Goal: Task Accomplishment & Management: Manage account settings

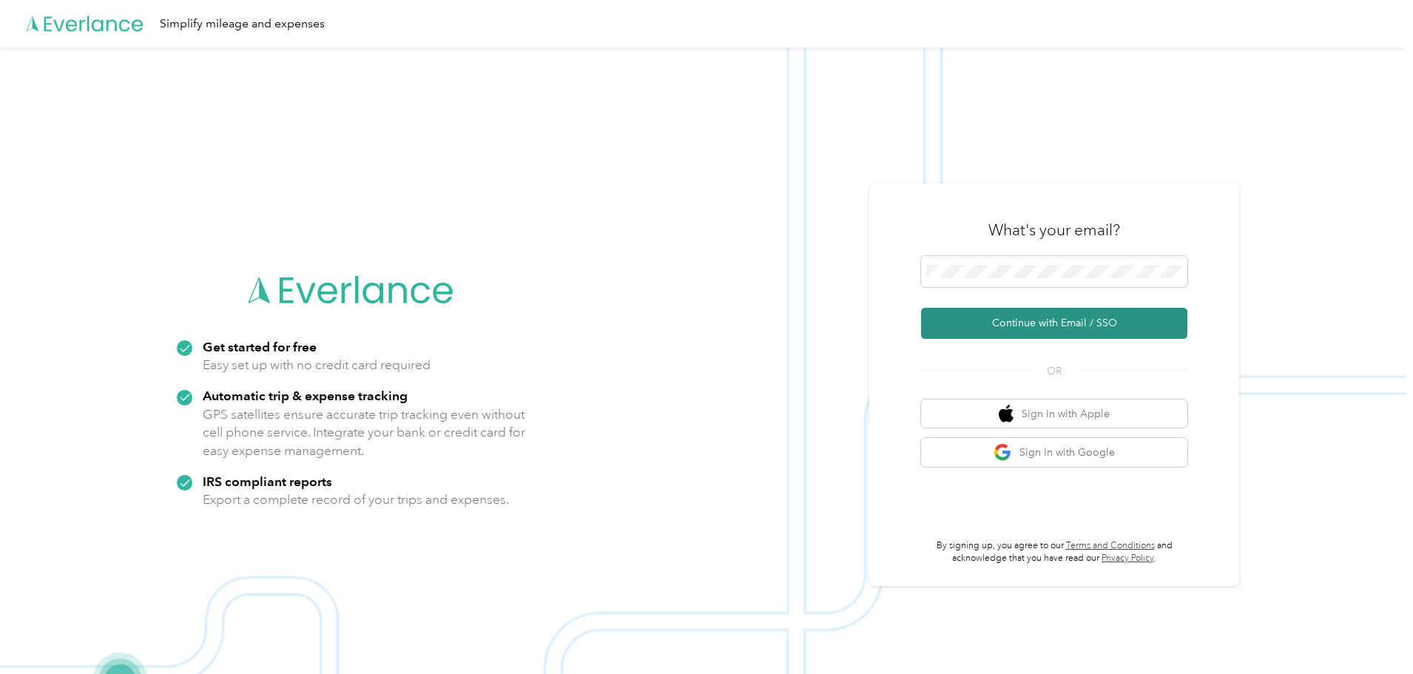
click at [989, 319] on button "Continue with Email / SSO" at bounding box center [1054, 323] width 266 height 31
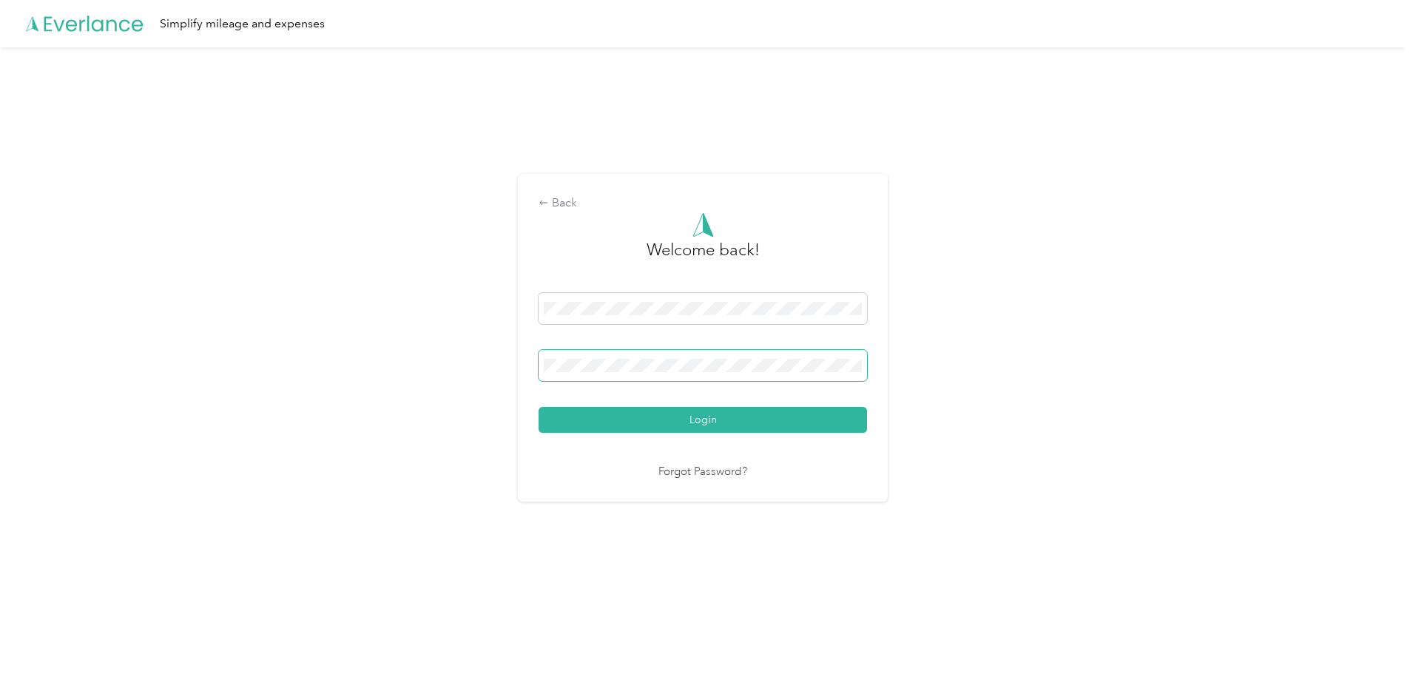
click at [538, 407] on button "Login" at bounding box center [702, 420] width 328 height 26
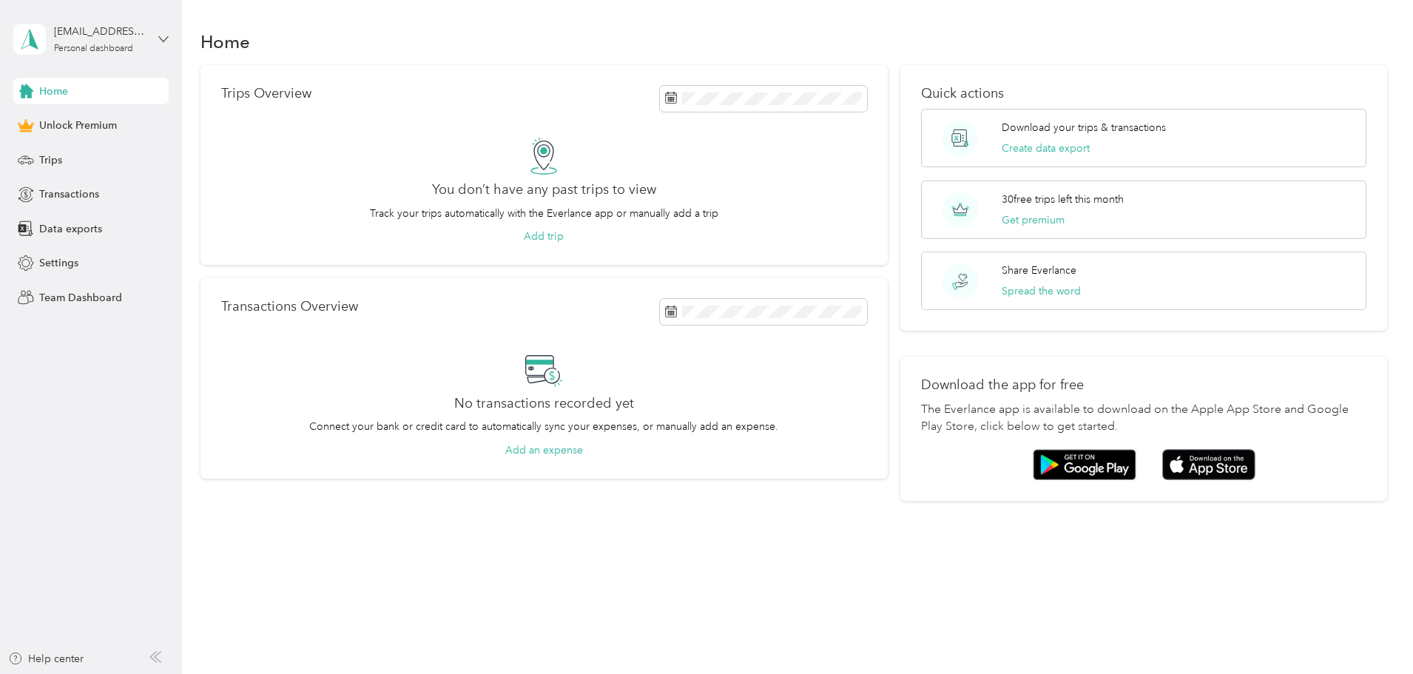
click at [164, 36] on icon at bounding box center [163, 39] width 10 height 10
click at [163, 41] on icon at bounding box center [163, 38] width 9 height 5
click at [44, 159] on span "Trips" at bounding box center [50, 160] width 23 height 16
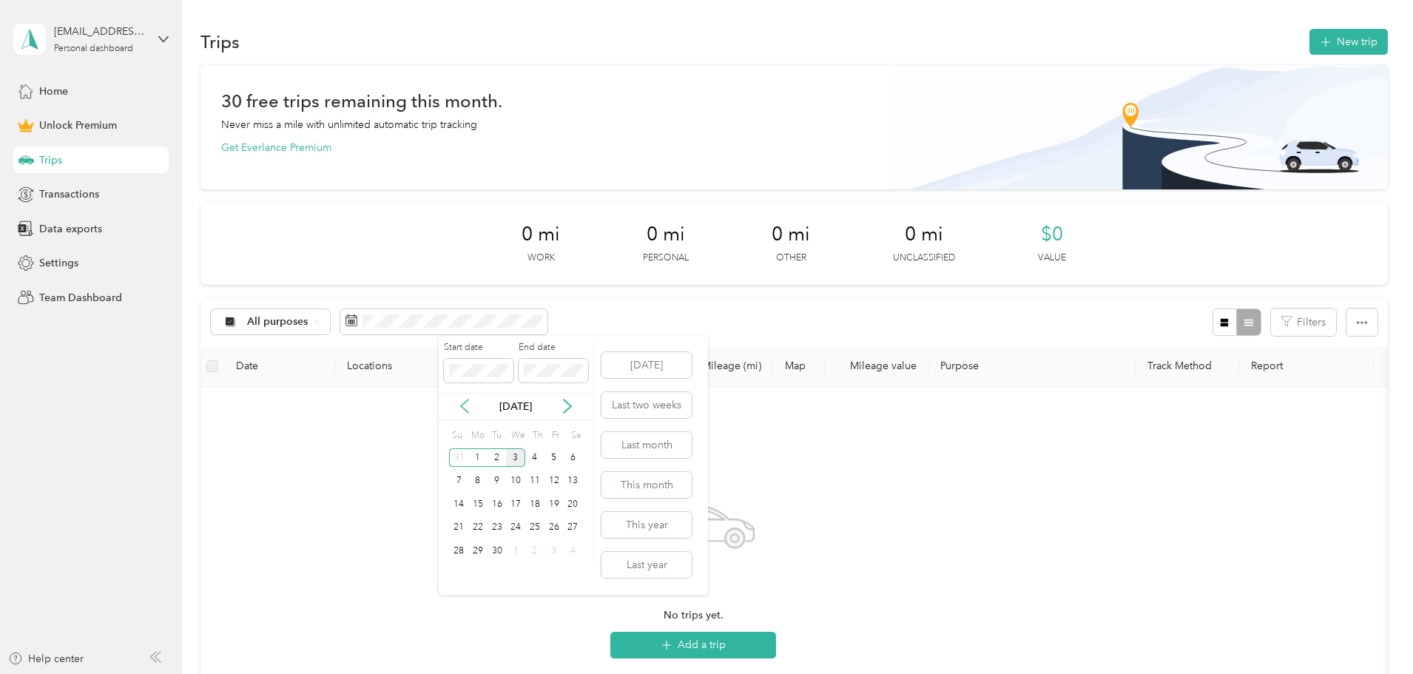
click at [459, 406] on icon at bounding box center [464, 406] width 15 height 15
click at [553, 526] on div "22" at bounding box center [553, 528] width 19 height 18
click at [555, 524] on div "22" at bounding box center [553, 528] width 19 height 18
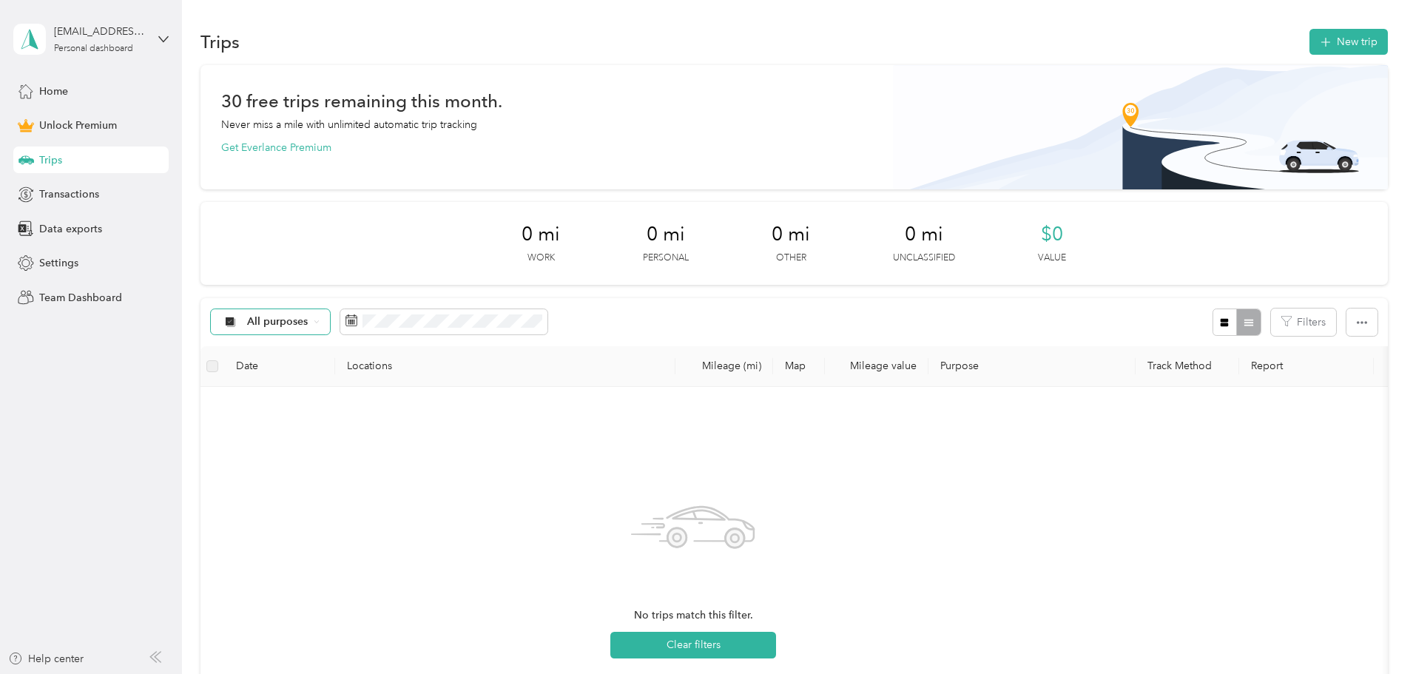
click at [308, 325] on span "All purposes" at bounding box center [277, 322] width 61 height 10
click at [362, 396] on span "Work" at bounding box center [382, 401] width 72 height 16
click at [218, 363] on label at bounding box center [212, 366] width 12 height 16
click at [324, 373] on th "Date" at bounding box center [279, 366] width 111 height 41
click at [1309, 42] on button "New trip" at bounding box center [1348, 42] width 78 height 26
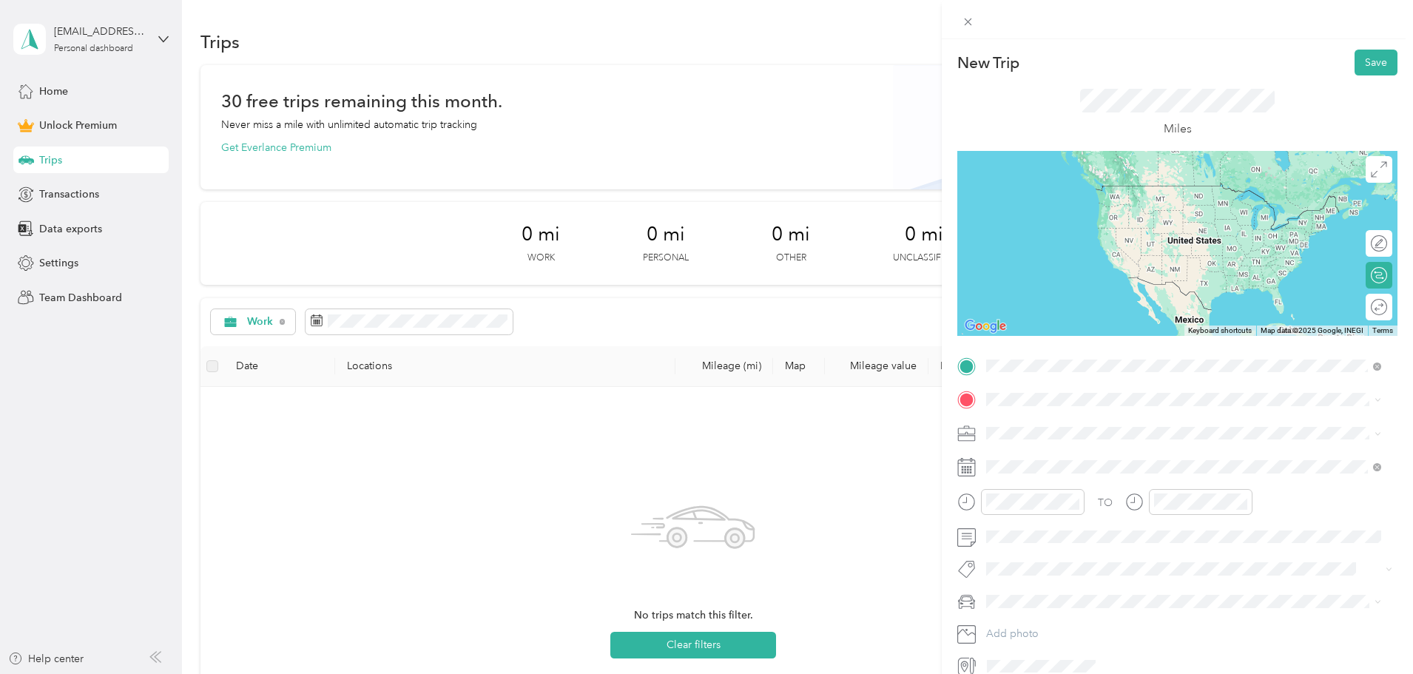
click at [1111, 417] on span "[STREET_ADDRESS][US_STATE]" at bounding box center [1088, 419] width 148 height 13
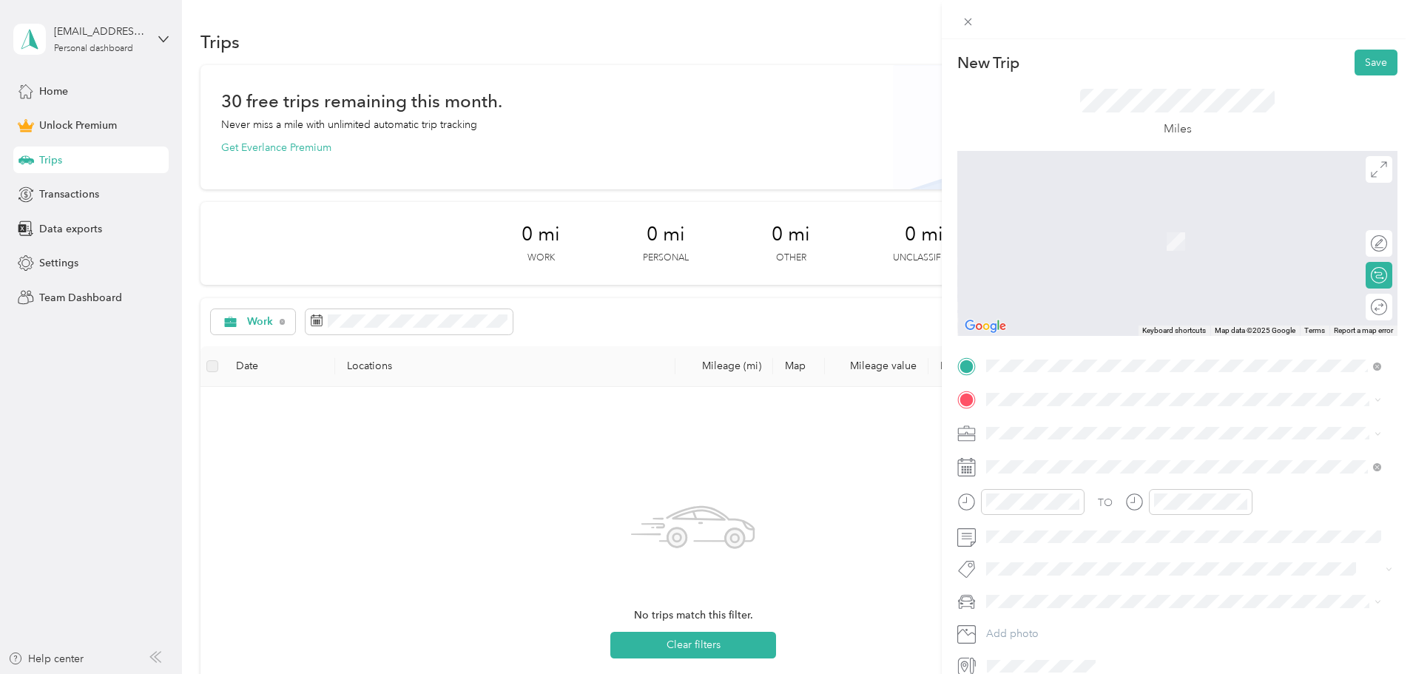
click at [1102, 441] on span at bounding box center [1189, 434] width 416 height 24
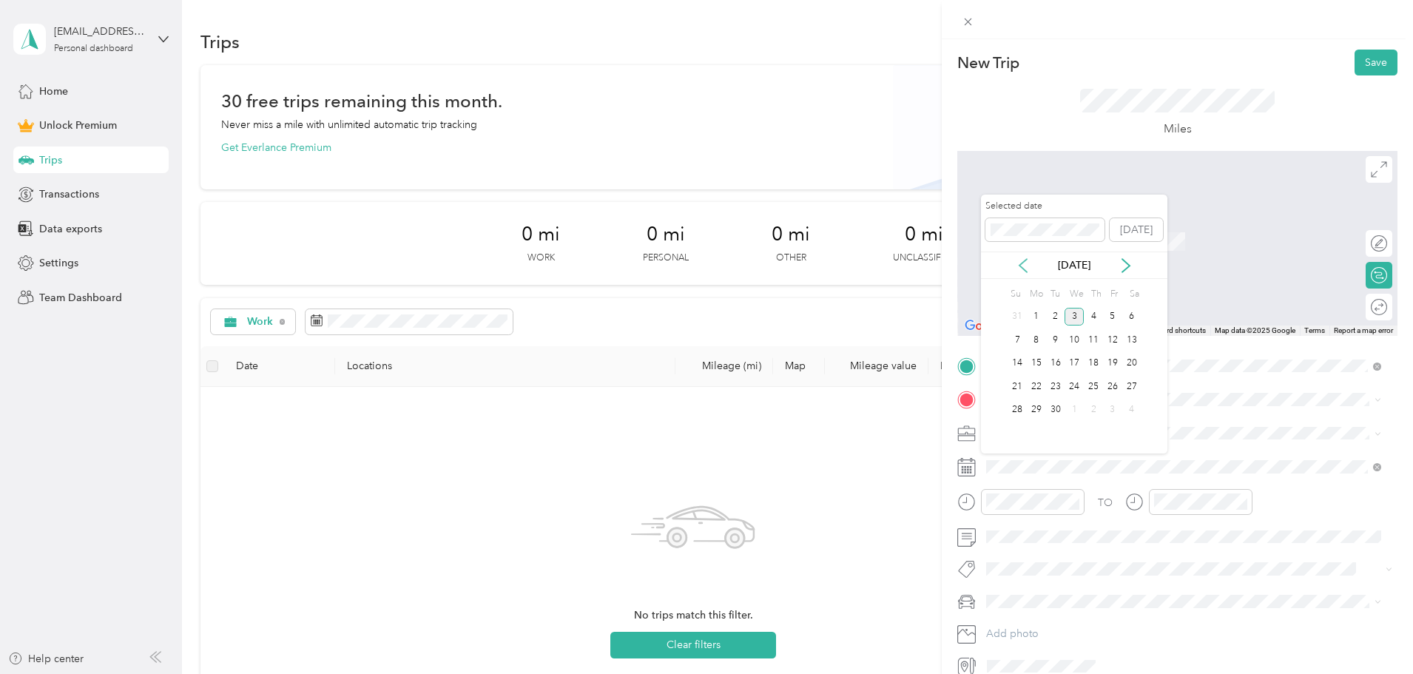
click at [1022, 264] on icon at bounding box center [1023, 265] width 15 height 15
click at [1114, 384] on div "22" at bounding box center [1112, 386] width 19 height 18
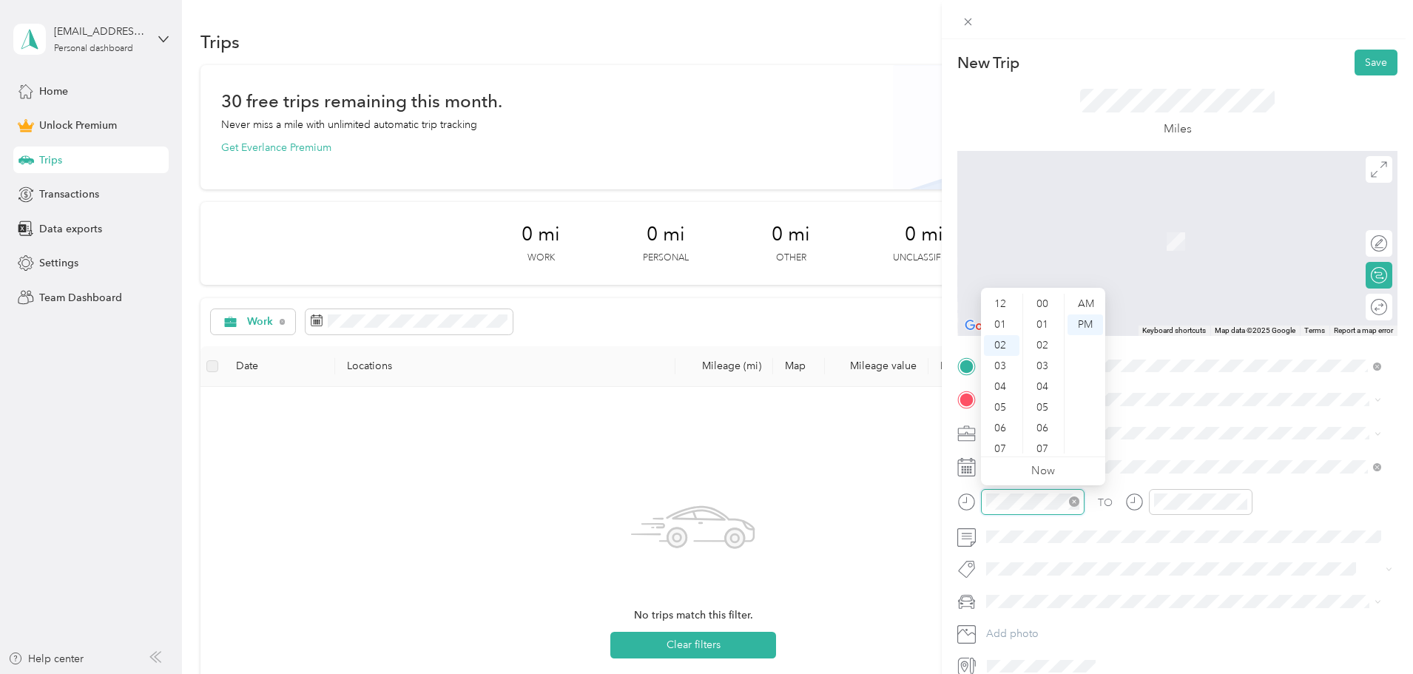
scroll to position [352, 0]
click at [997, 449] on div "09" at bounding box center [1002, 449] width 36 height 21
click at [1046, 305] on div "00" at bounding box center [1044, 304] width 36 height 21
click at [1086, 303] on div "AM" at bounding box center [1085, 304] width 36 height 21
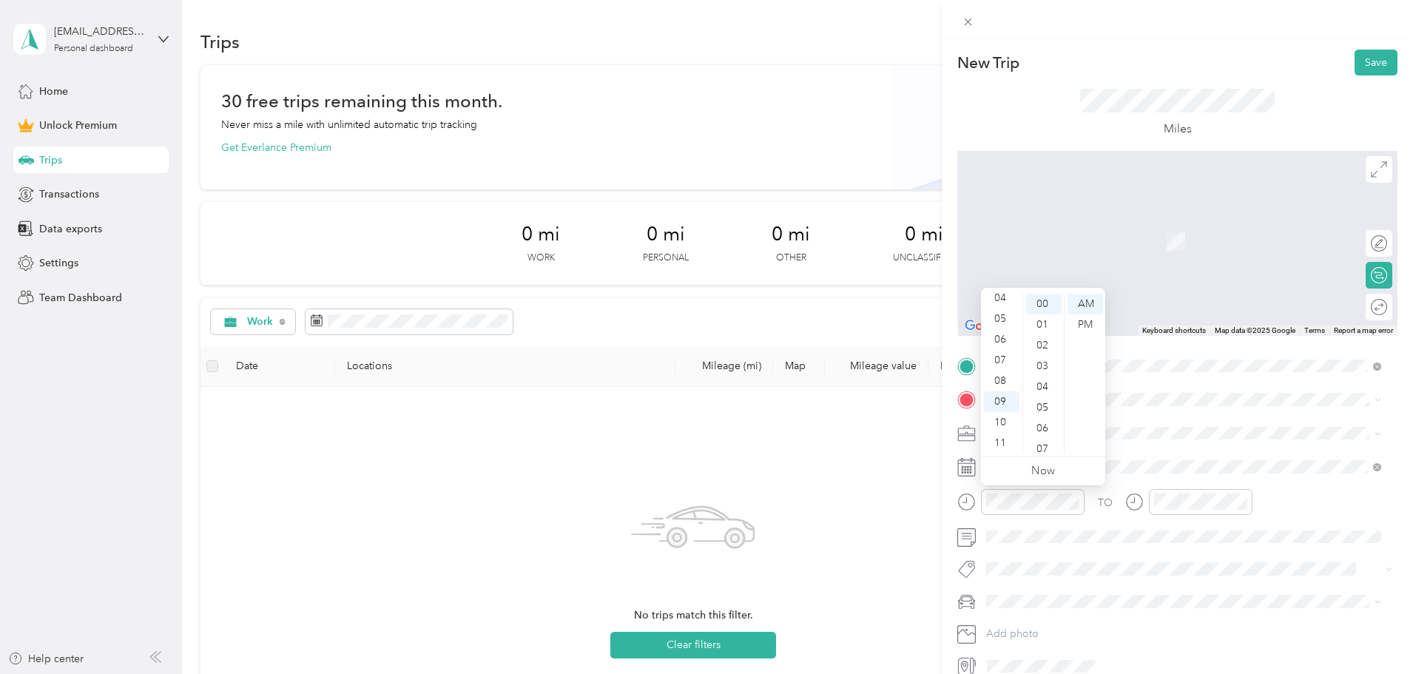
click at [1161, 442] on span at bounding box center [1189, 434] width 416 height 24
click at [1078, 456] on span "[STREET_ADDRESS][US_STATE]" at bounding box center [1088, 449] width 148 height 13
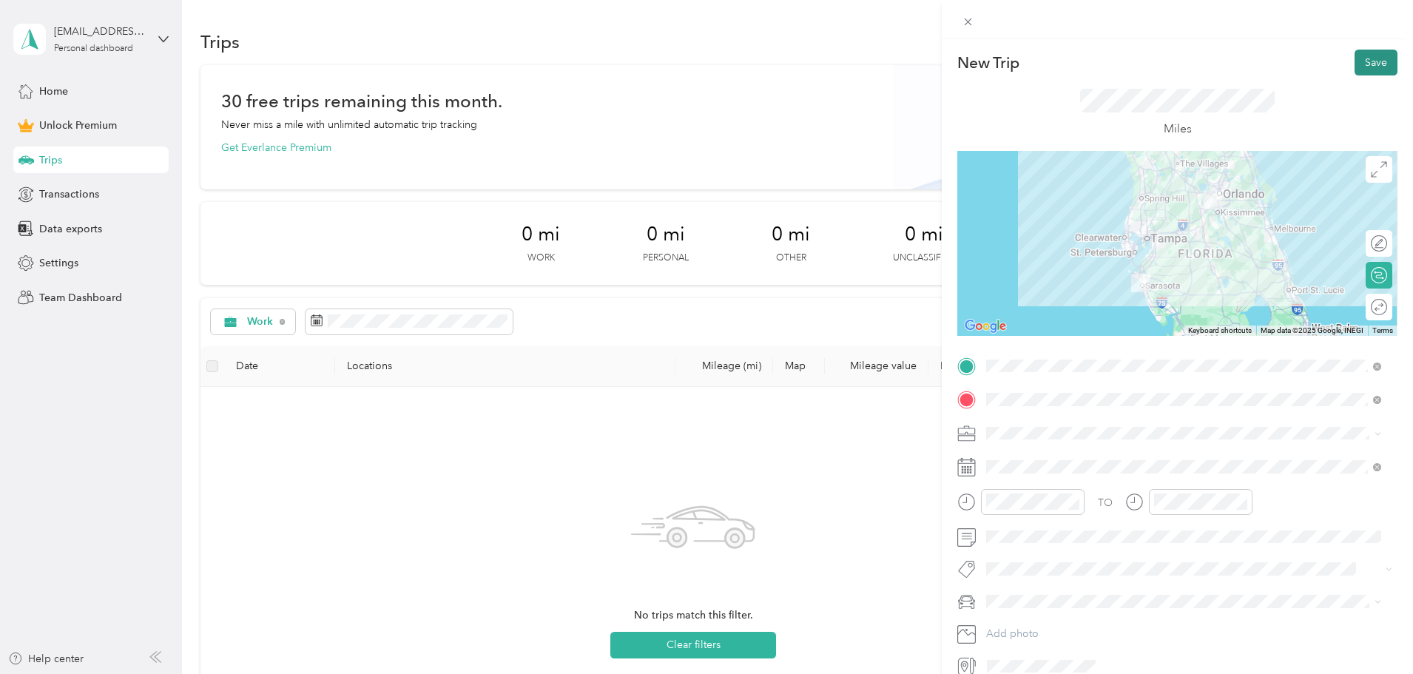
click at [1371, 62] on button "Save" at bounding box center [1375, 63] width 43 height 26
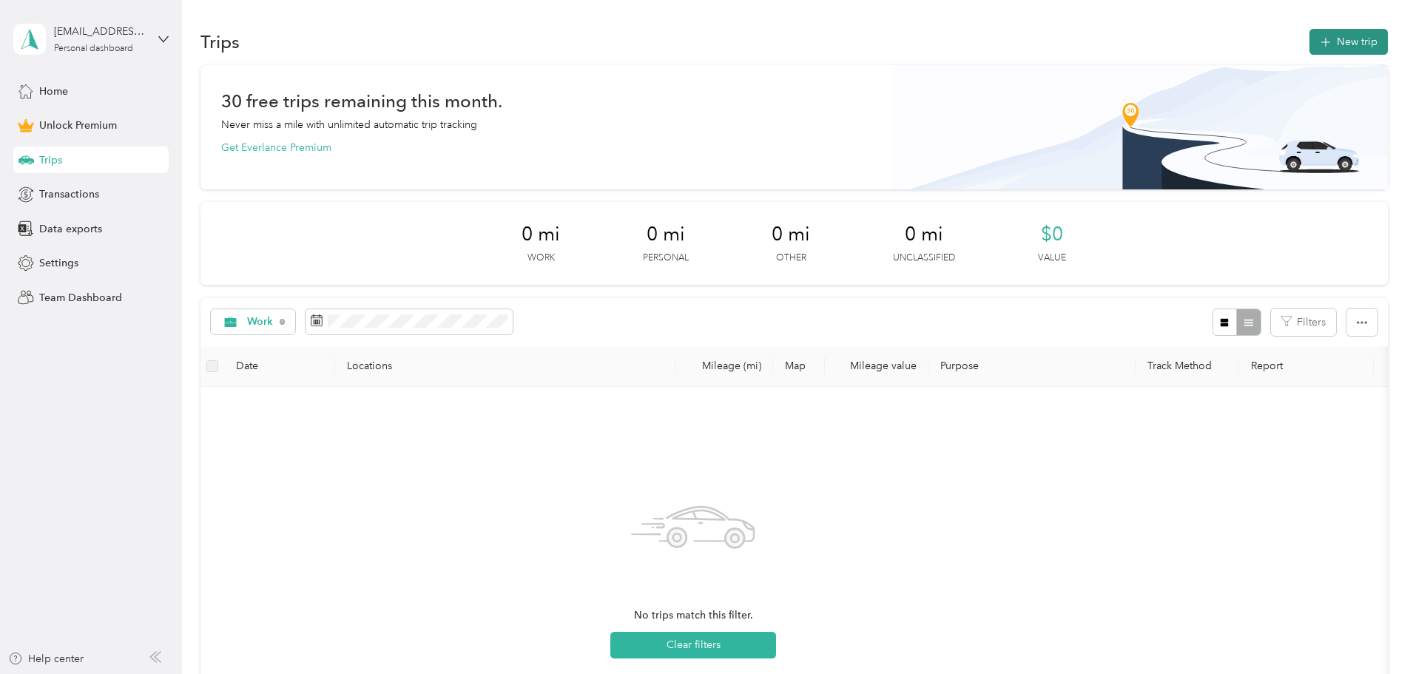
click at [1309, 42] on button "New trip" at bounding box center [1348, 42] width 78 height 26
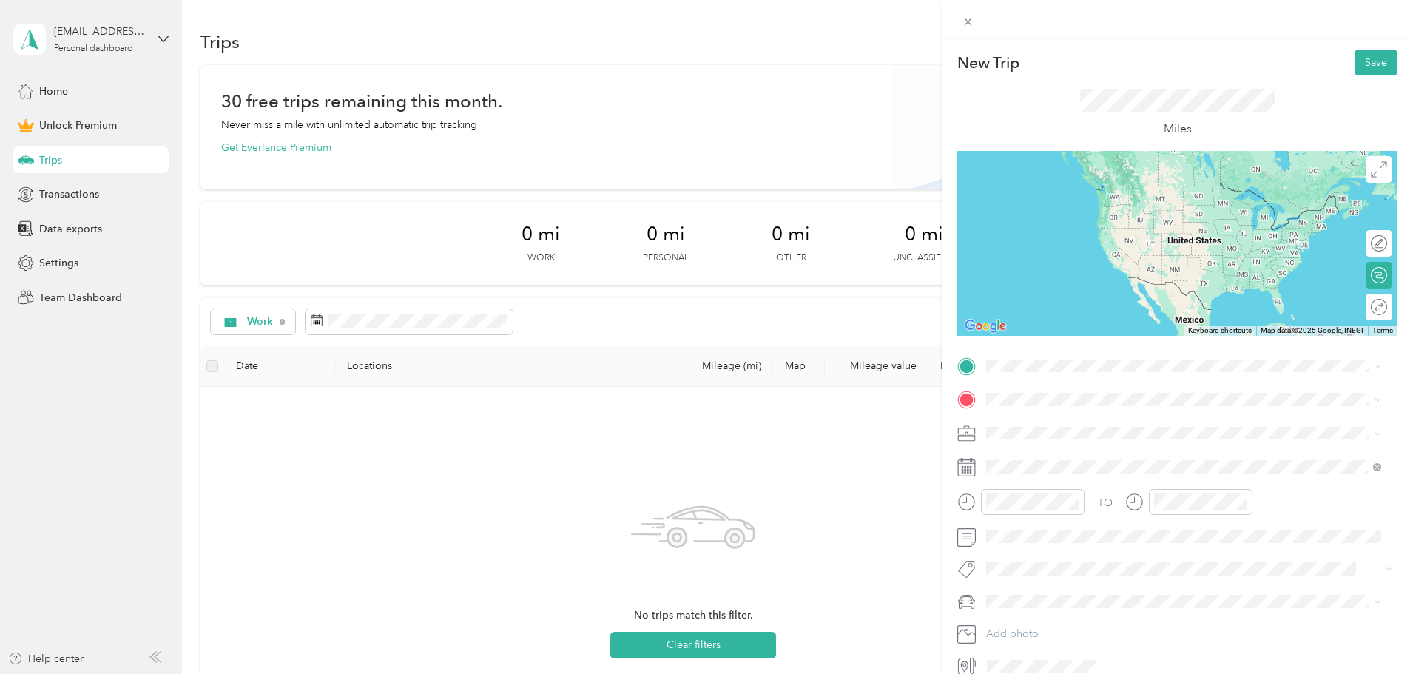
click at [1085, 427] on div "[STREET_ADDRESS][US_STATE]" at bounding box center [1183, 417] width 385 height 20
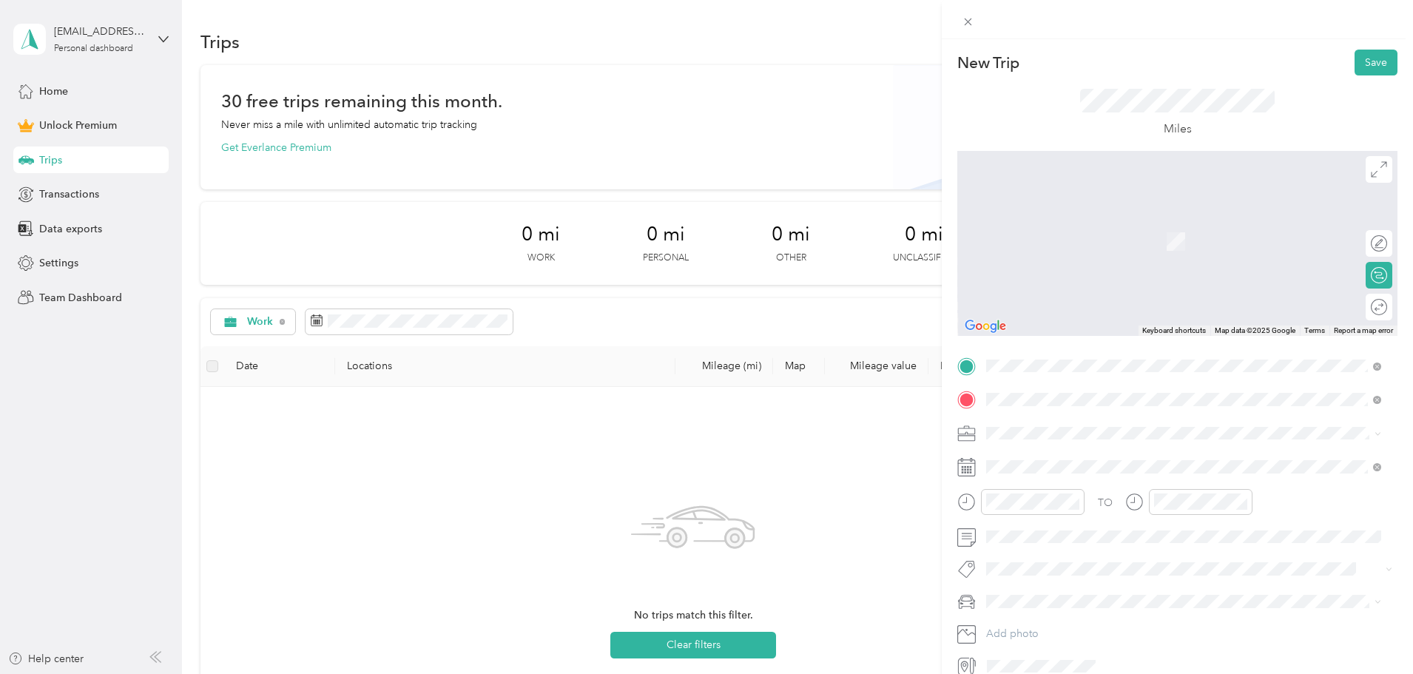
click at [1076, 456] on span "[STREET_ADDRESS][US_STATE]" at bounding box center [1088, 452] width 148 height 13
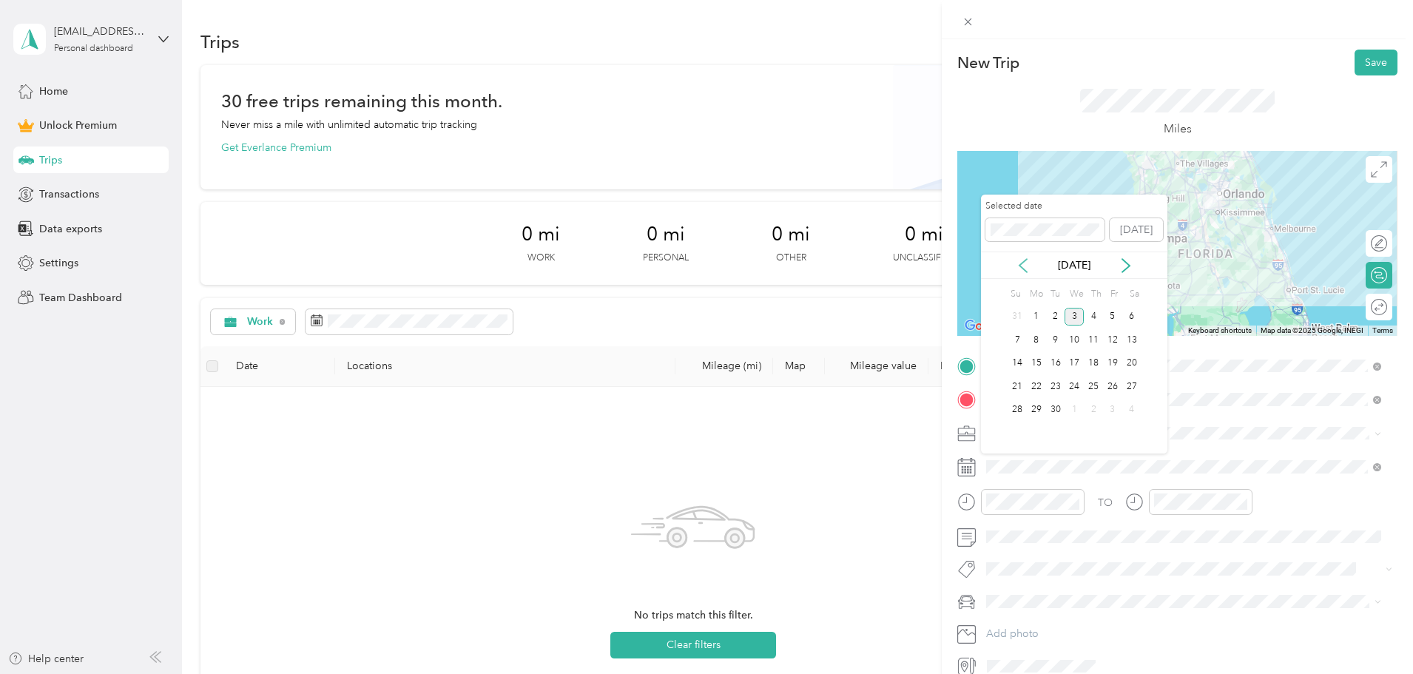
click at [1022, 266] on icon at bounding box center [1023, 265] width 15 height 15
click at [1118, 384] on div "22" at bounding box center [1112, 386] width 19 height 18
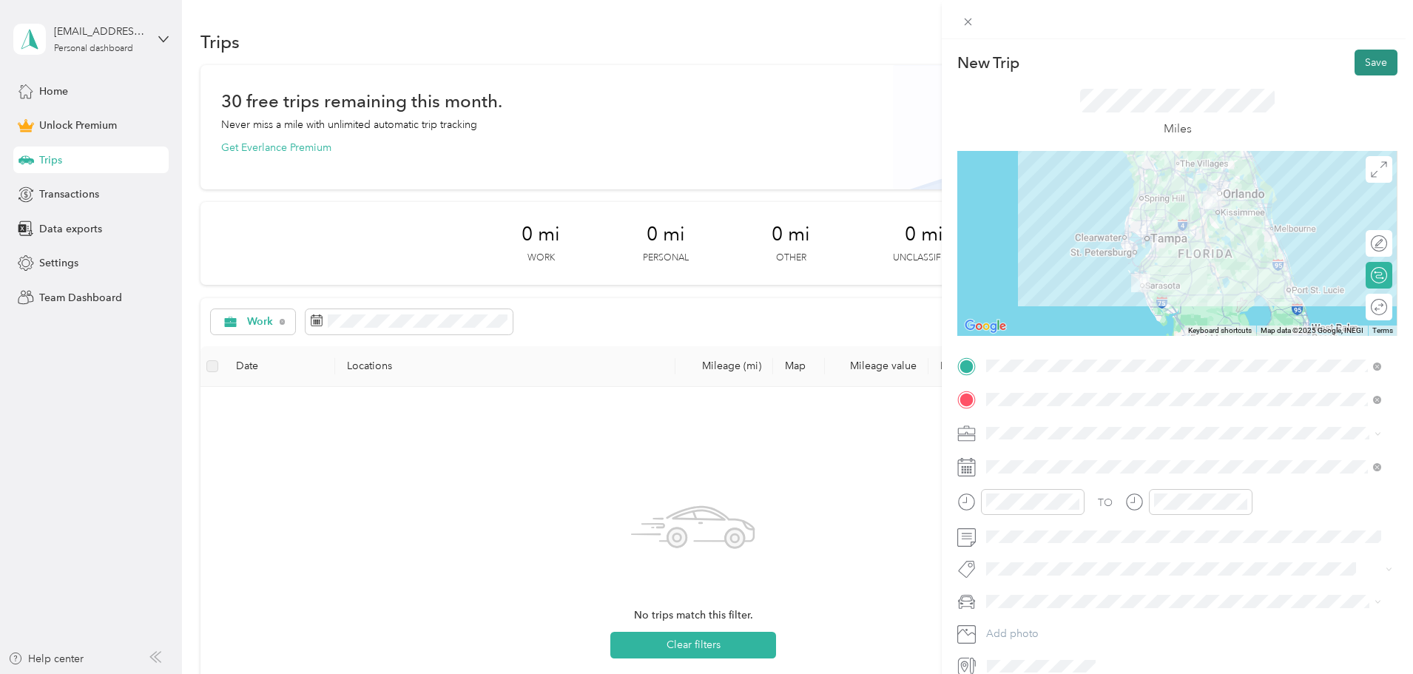
click at [1366, 64] on button "Save" at bounding box center [1375, 63] width 43 height 26
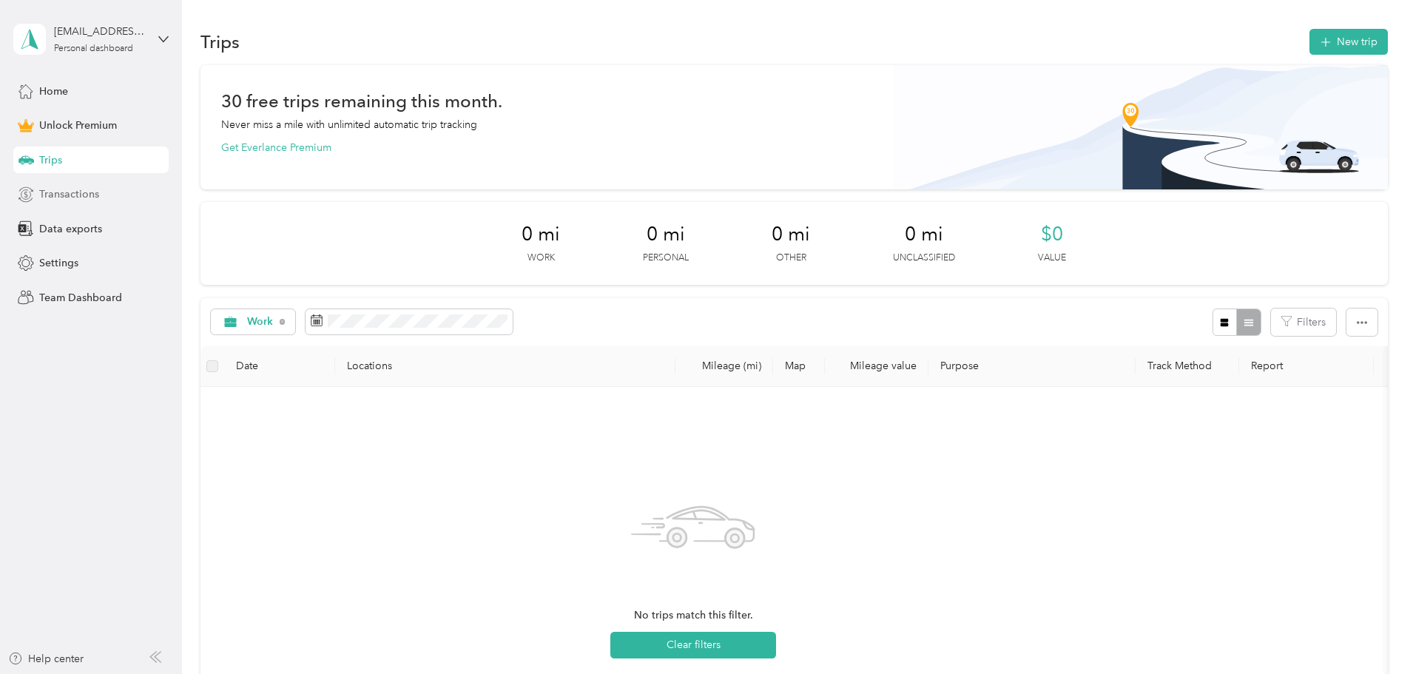
click at [78, 192] on span "Transactions" at bounding box center [69, 194] width 60 height 16
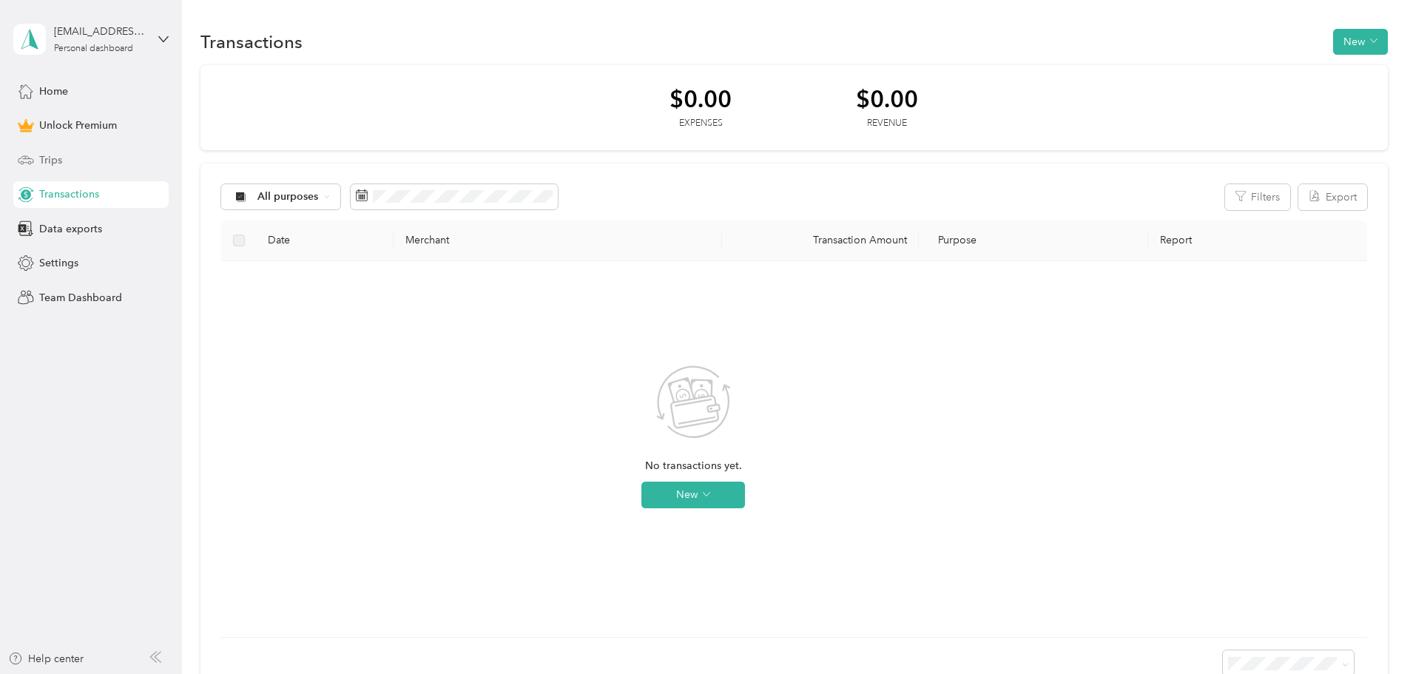
click at [44, 158] on span "Trips" at bounding box center [50, 160] width 23 height 16
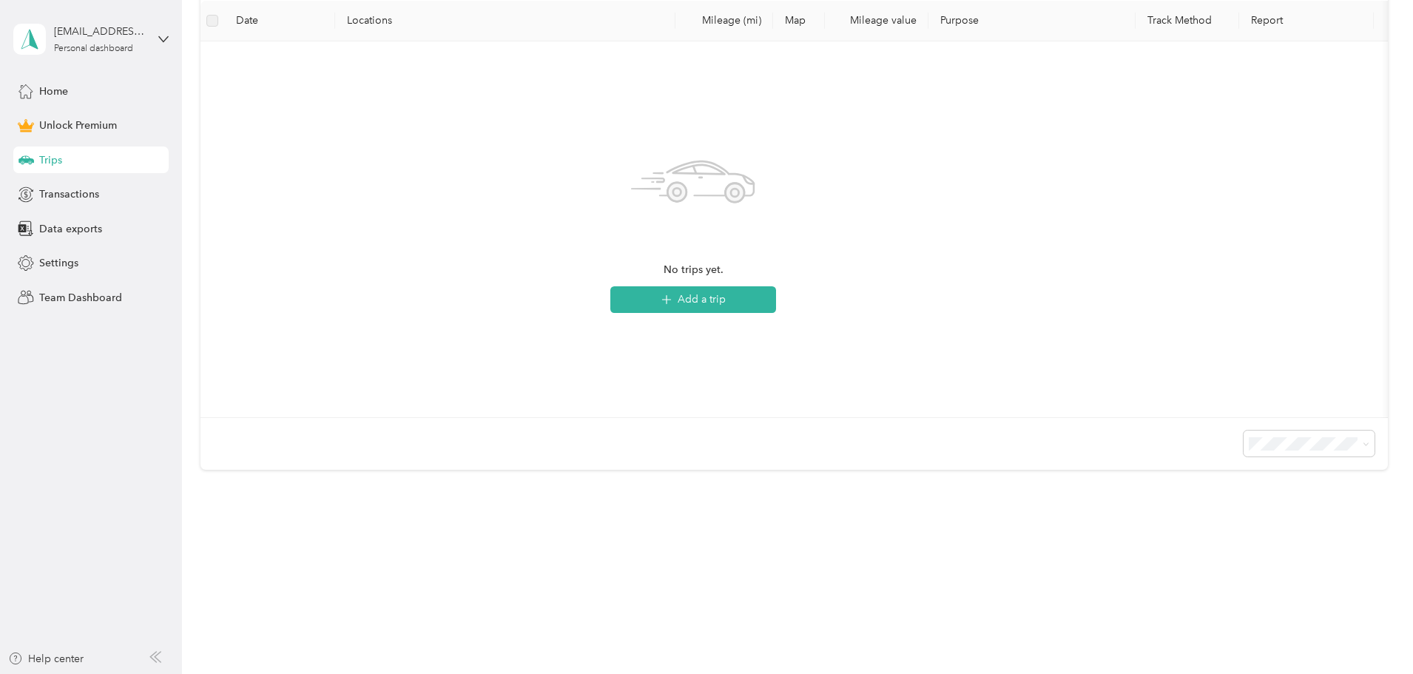
scroll to position [357, 0]
click at [773, 286] on button "Add a trip" at bounding box center [693, 299] width 166 height 27
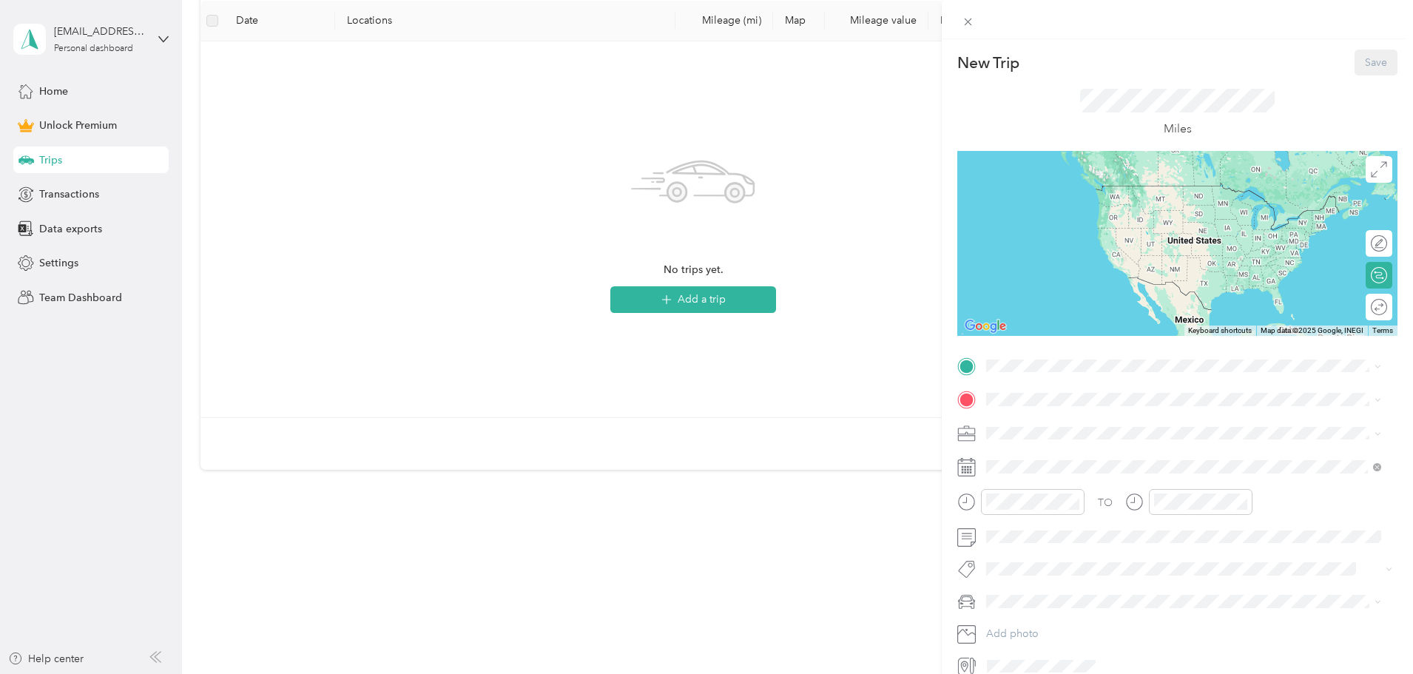
click at [573, 337] on div "New Trip Save This trip cannot be edited because it is either under review, app…" at bounding box center [706, 337] width 1413 height 674
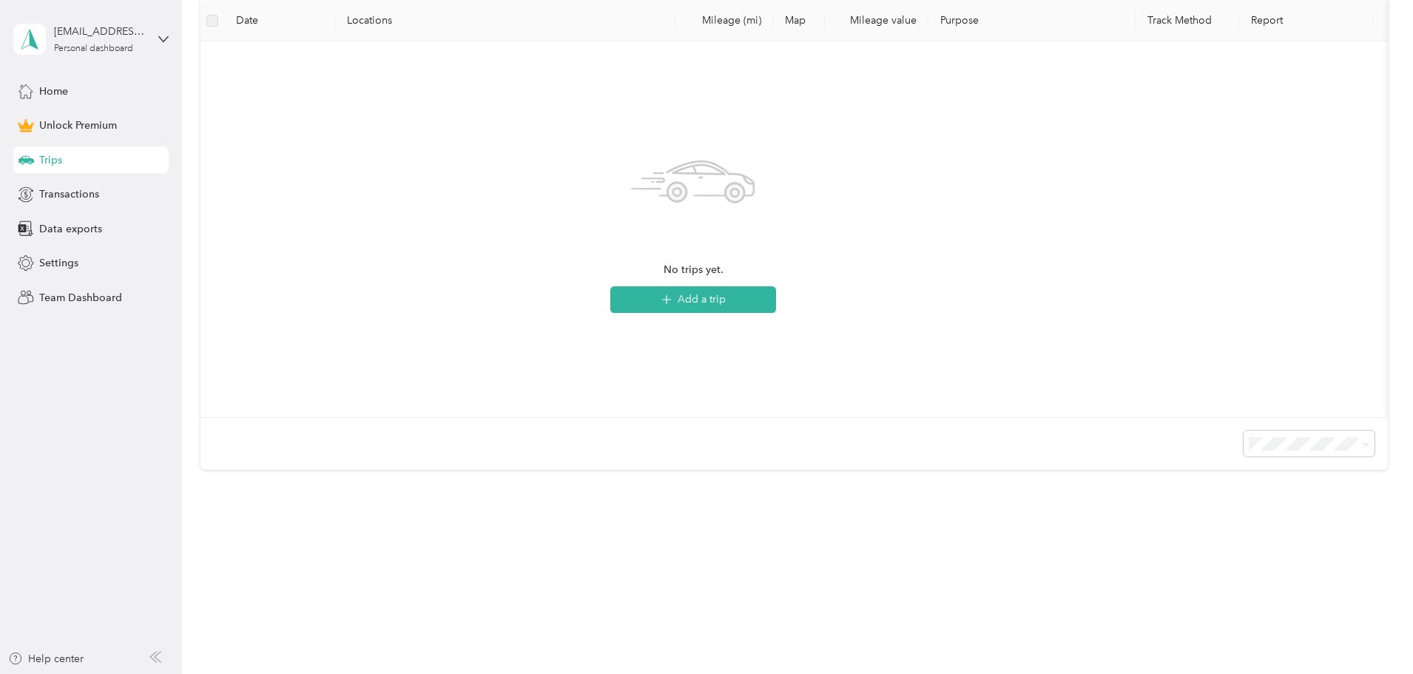
scroll to position [0, 0]
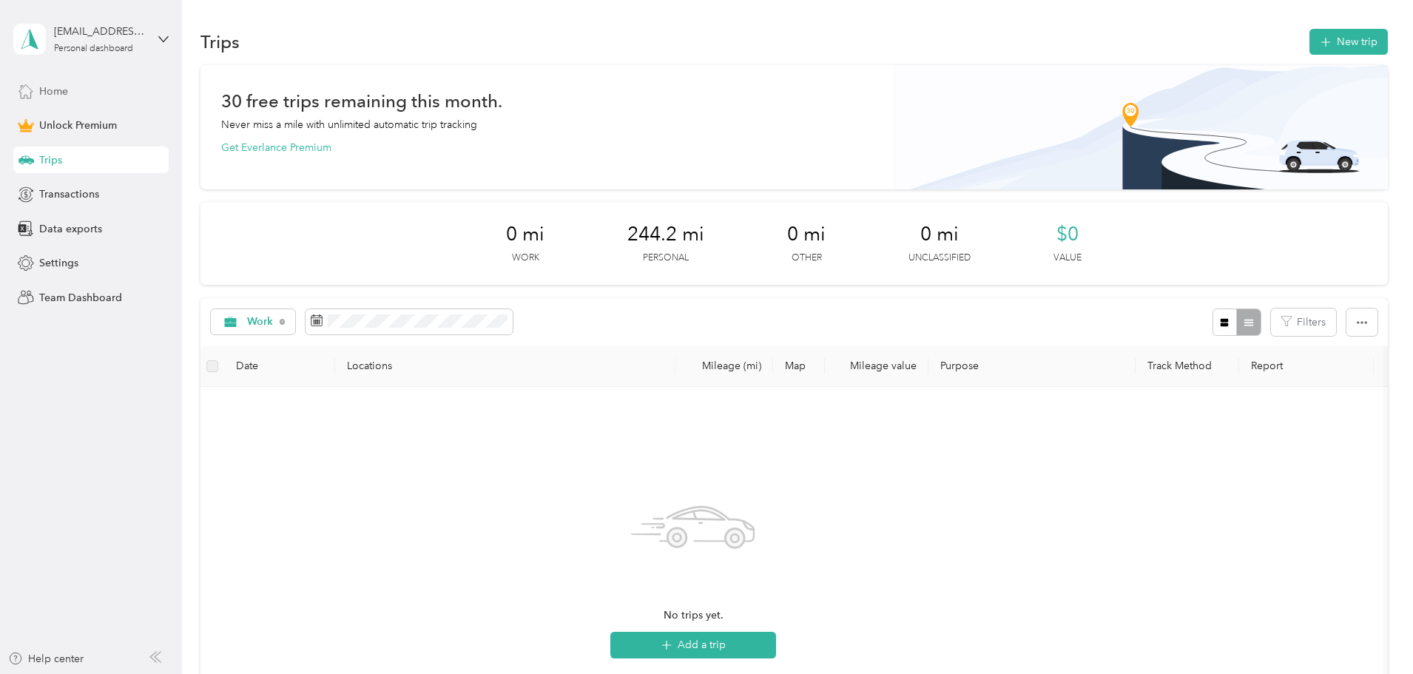
click at [48, 92] on span "Home" at bounding box center [53, 92] width 29 height 16
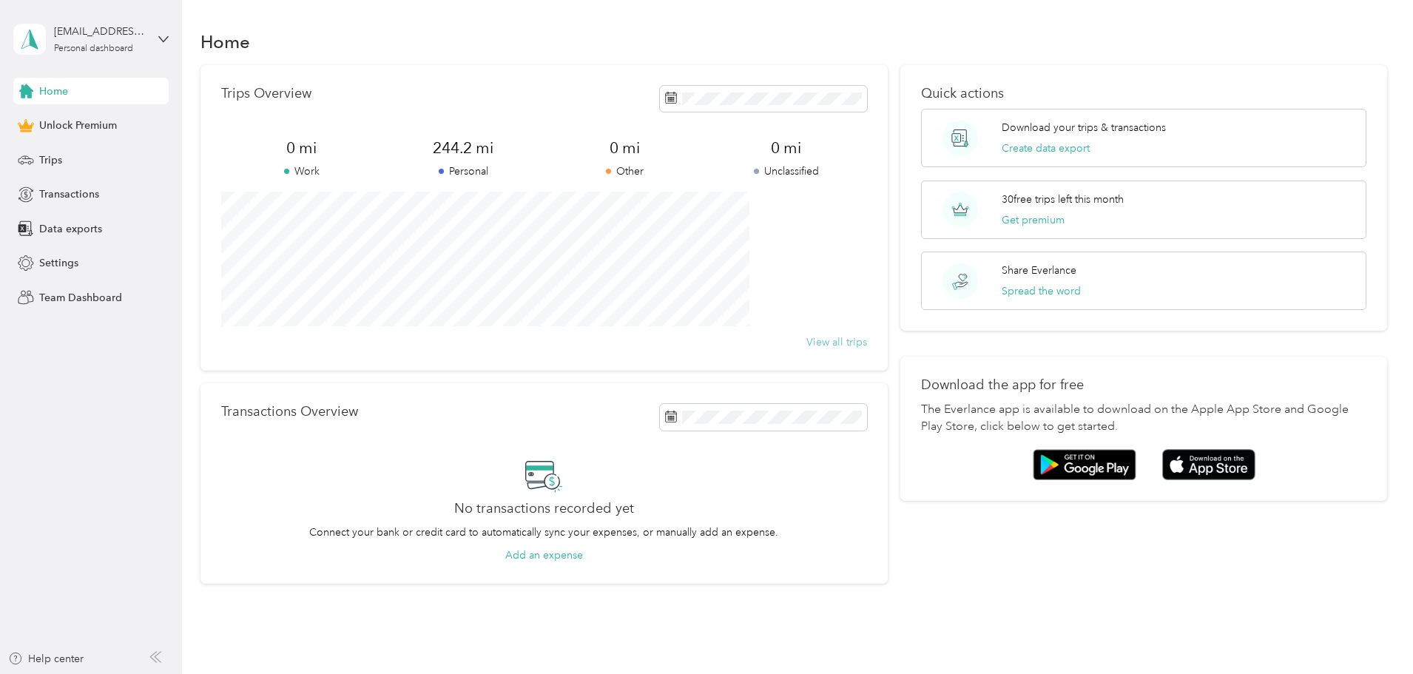
click at [818, 342] on button "View all trips" at bounding box center [836, 342] width 61 height 16
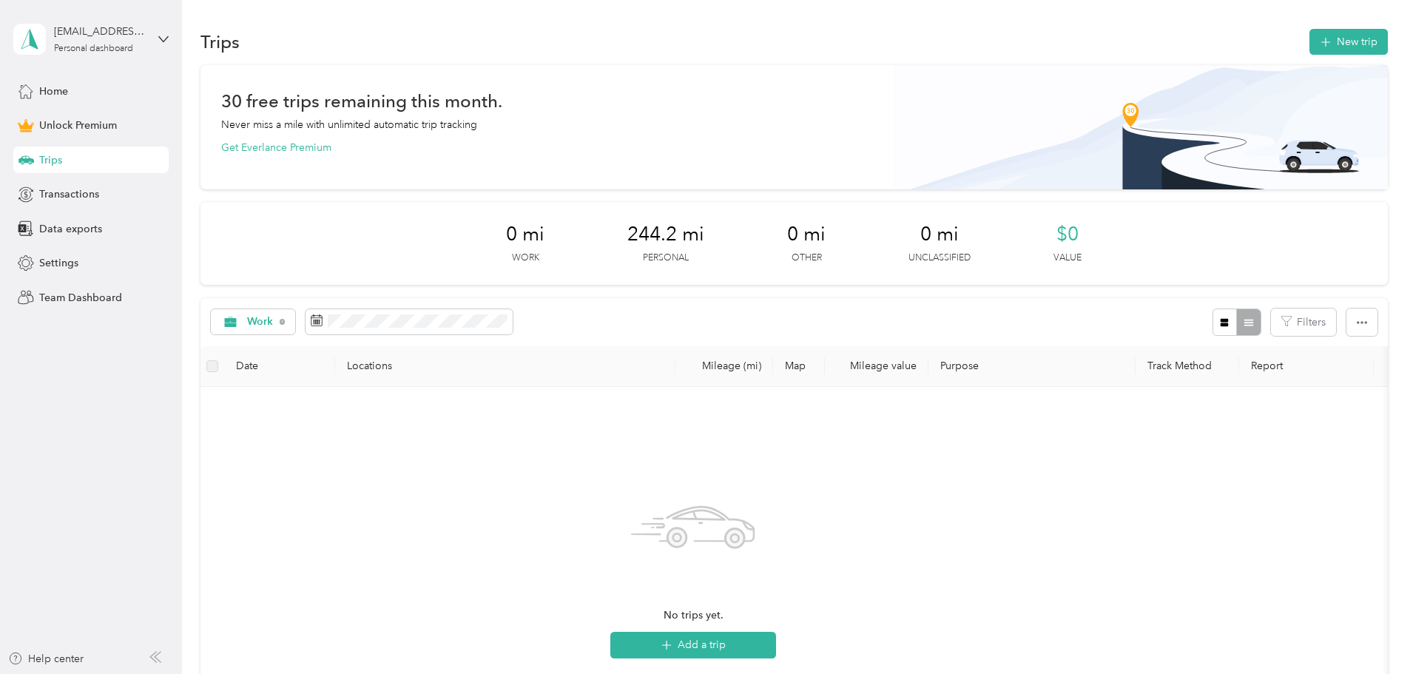
click at [773, 367] on th "Mileage (mi)" at bounding box center [724, 366] width 98 height 41
click at [1069, 237] on span "$0" at bounding box center [1067, 235] width 22 height 24
click at [951, 257] on p "Unclassified" at bounding box center [939, 257] width 62 height 13
click at [512, 251] on p "Work" at bounding box center [525, 257] width 27 height 13
drag, startPoint x: 553, startPoint y: 254, endPoint x: 689, endPoint y: 217, distance: 141.0
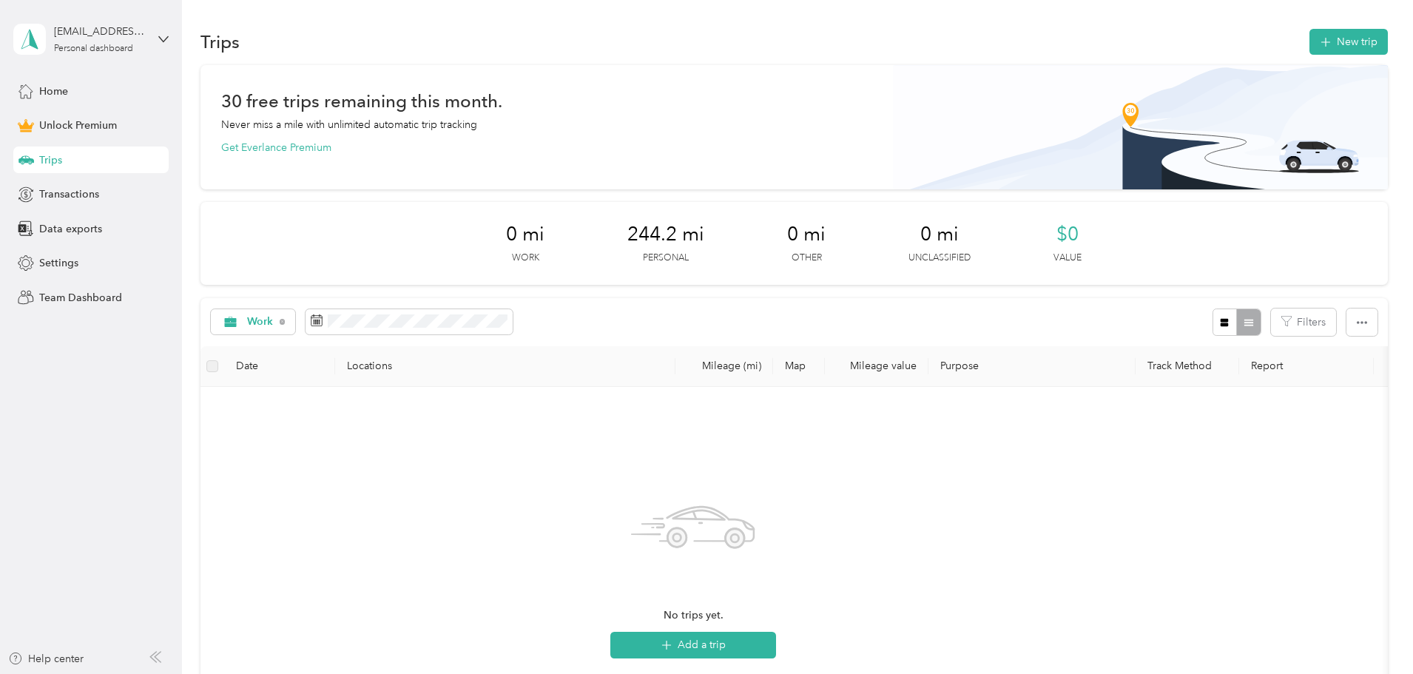
click at [553, 254] on div "0 mi Work 244.2 mi Personal 0 mi Other 0 mi Unclassified $0 Value" at bounding box center [793, 243] width 1187 height 83
click at [58, 81] on div "Home" at bounding box center [90, 91] width 155 height 27
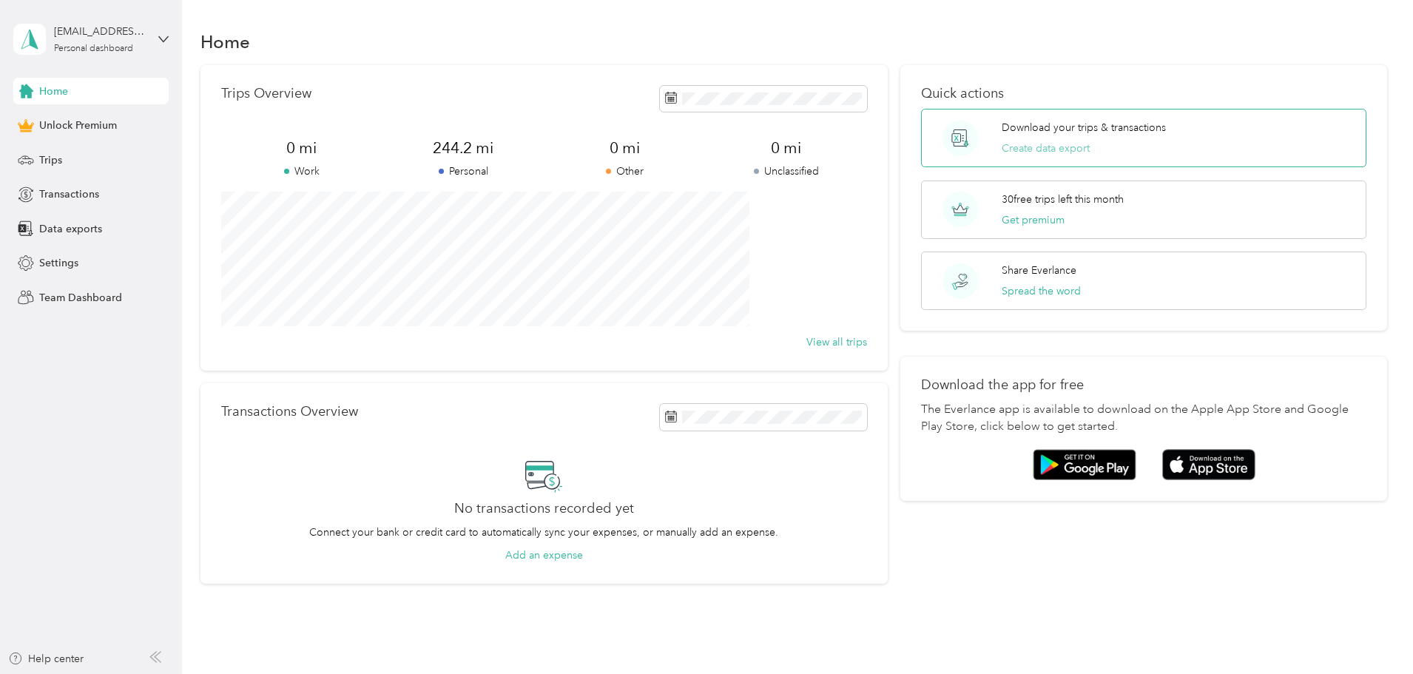
click at [1032, 150] on button "Create data export" at bounding box center [1046, 149] width 88 height 16
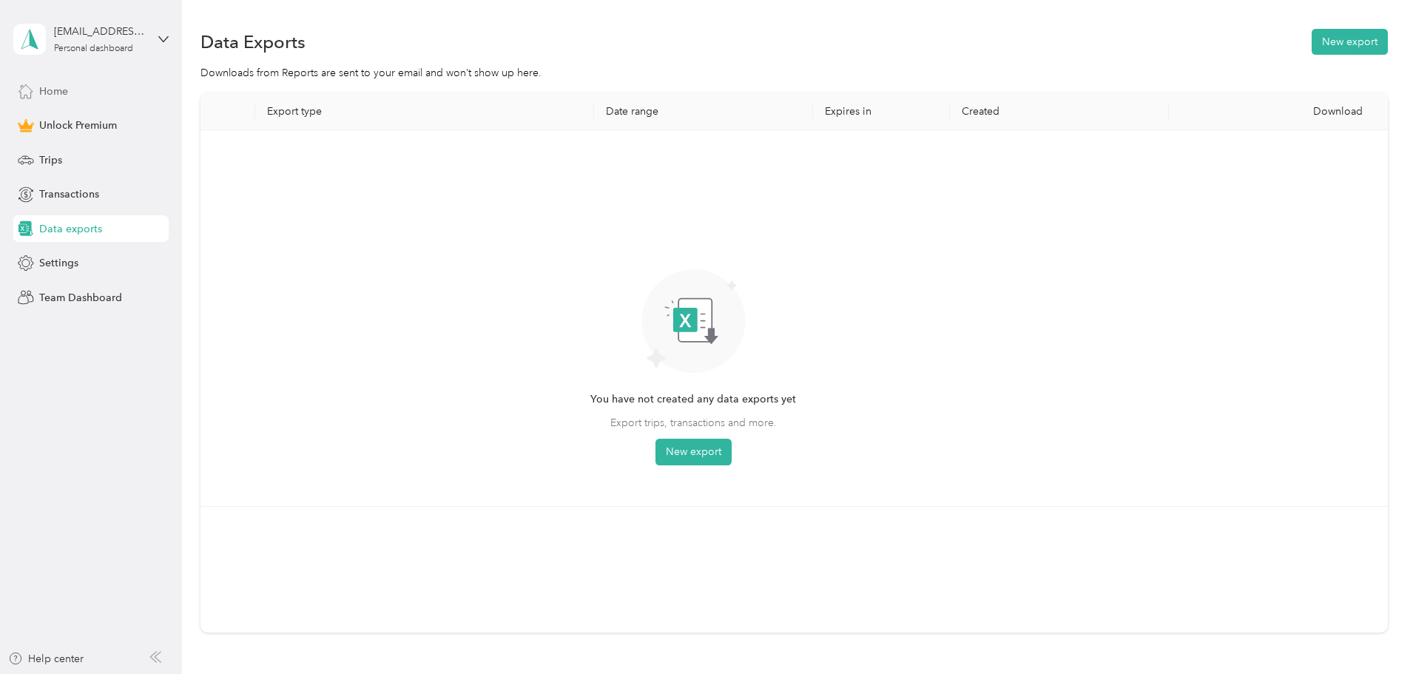
click at [47, 92] on span "Home" at bounding box center [53, 92] width 29 height 16
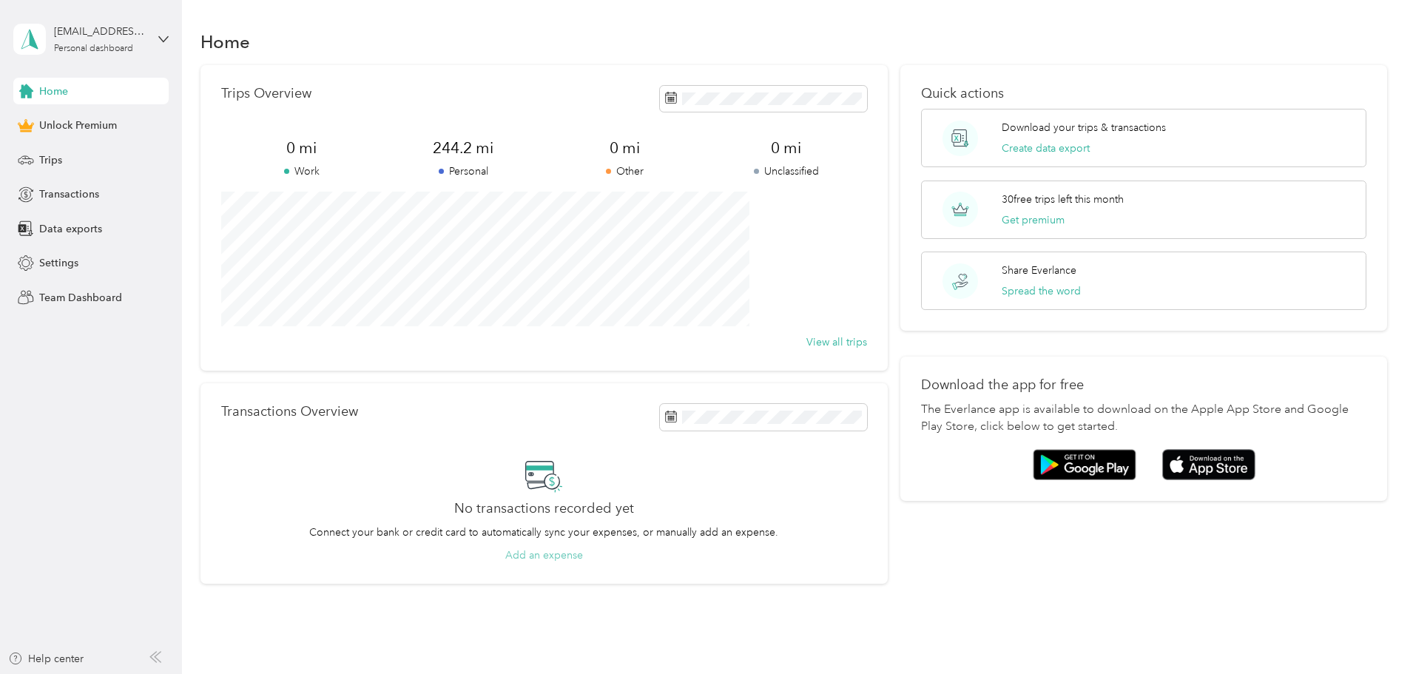
click at [583, 555] on button "Add an expense" at bounding box center [544, 555] width 78 height 16
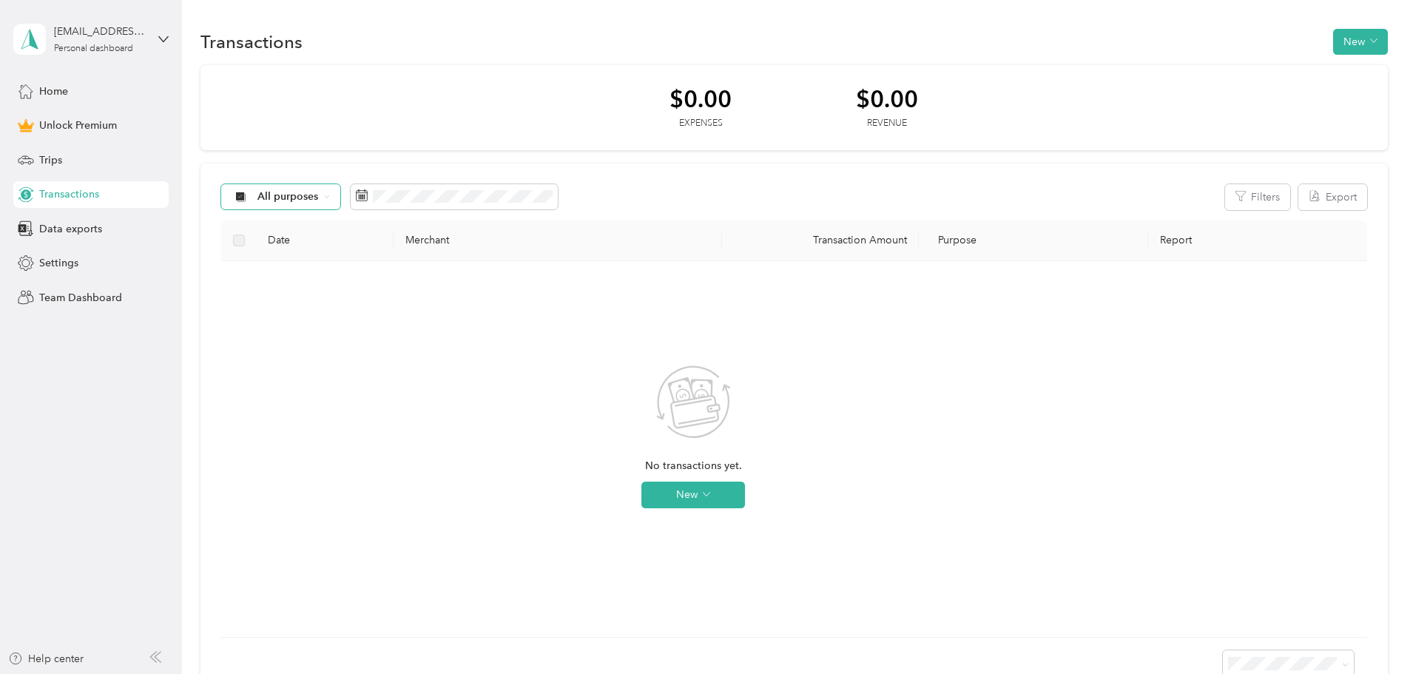
click at [341, 193] on div "All purposes" at bounding box center [281, 196] width 120 height 25
click at [399, 268] on span "Work" at bounding box center [393, 276] width 72 height 16
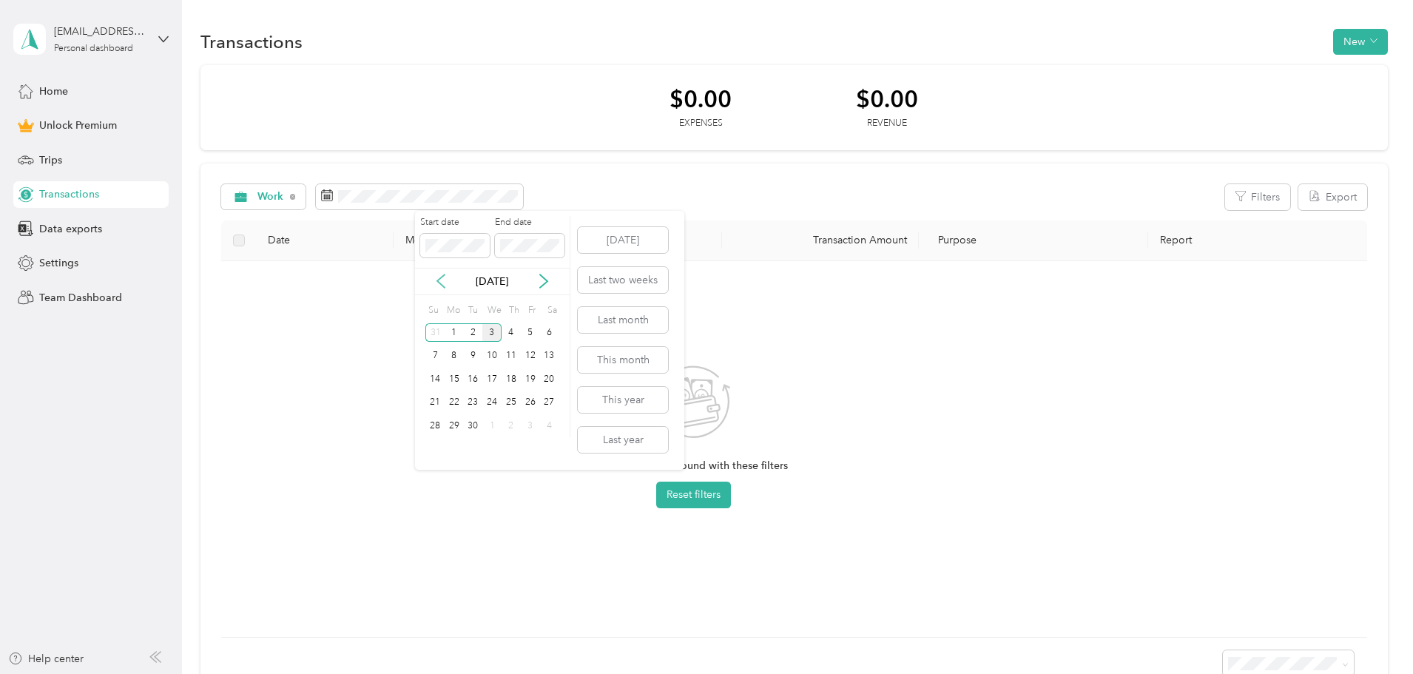
click at [442, 279] on icon at bounding box center [440, 281] width 15 height 15
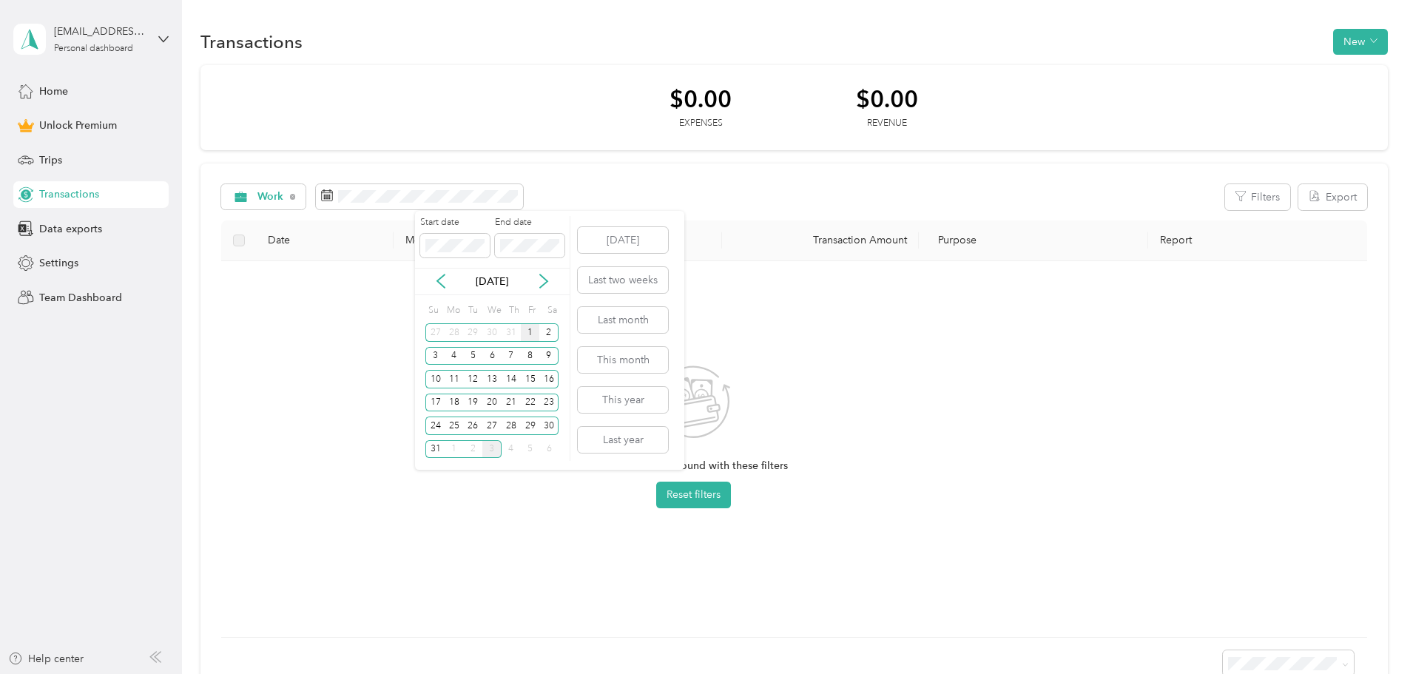
click at [530, 332] on div "1" at bounding box center [530, 332] width 19 height 18
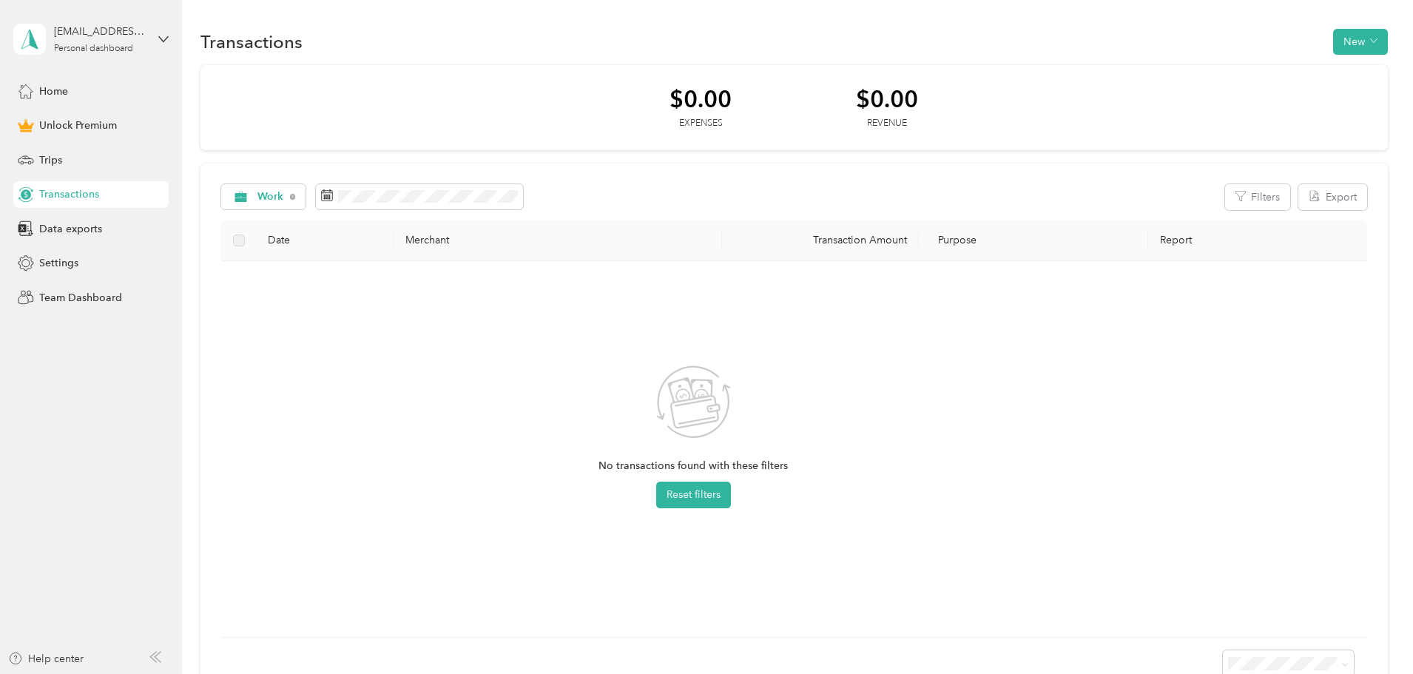
click at [871, 314] on div "No transactions found with these filters Reset filters" at bounding box center [693, 449] width 921 height 352
click at [1333, 38] on button "New" at bounding box center [1360, 42] width 55 height 26
click at [1257, 73] on span "Expense" at bounding box center [1254, 70] width 40 height 16
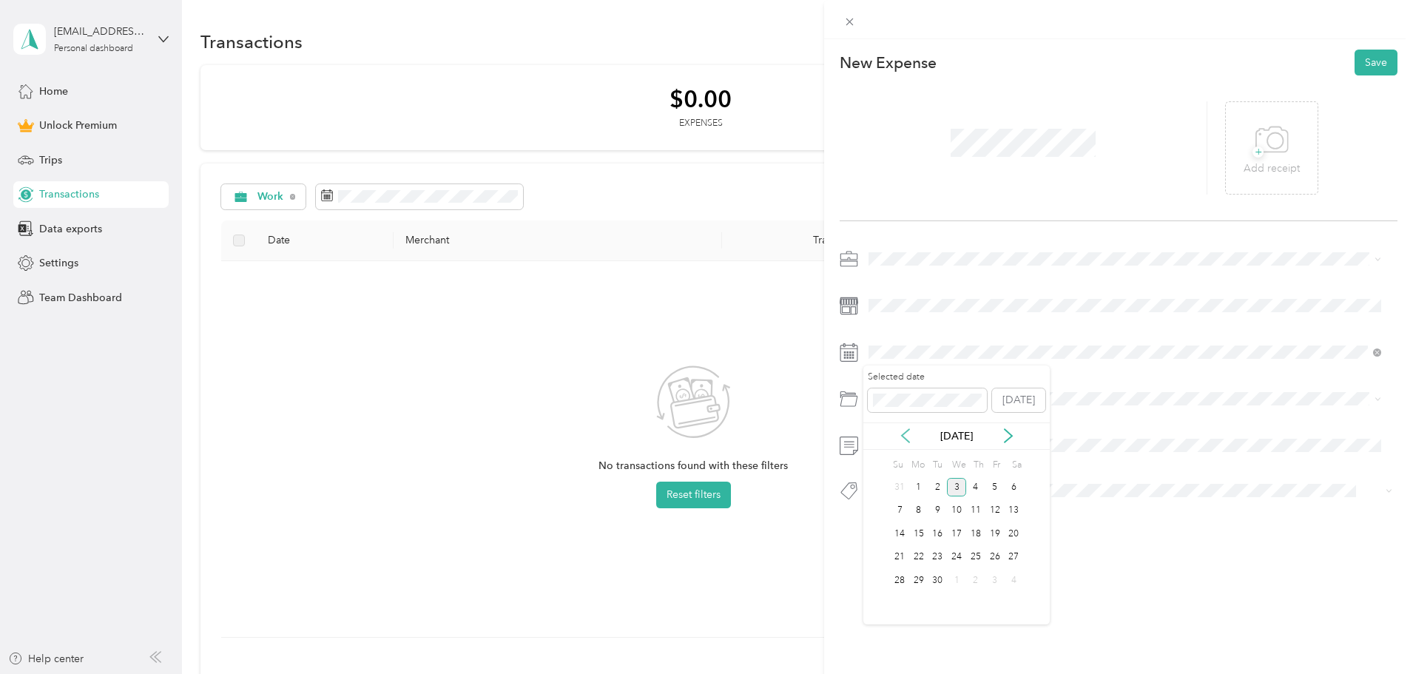
click at [905, 430] on icon at bounding box center [905, 435] width 15 height 15
click at [998, 489] on div "1" at bounding box center [994, 487] width 19 height 18
click at [1372, 57] on button "Save" at bounding box center [1375, 63] width 43 height 26
click at [1364, 62] on button "Save" at bounding box center [1375, 63] width 43 height 26
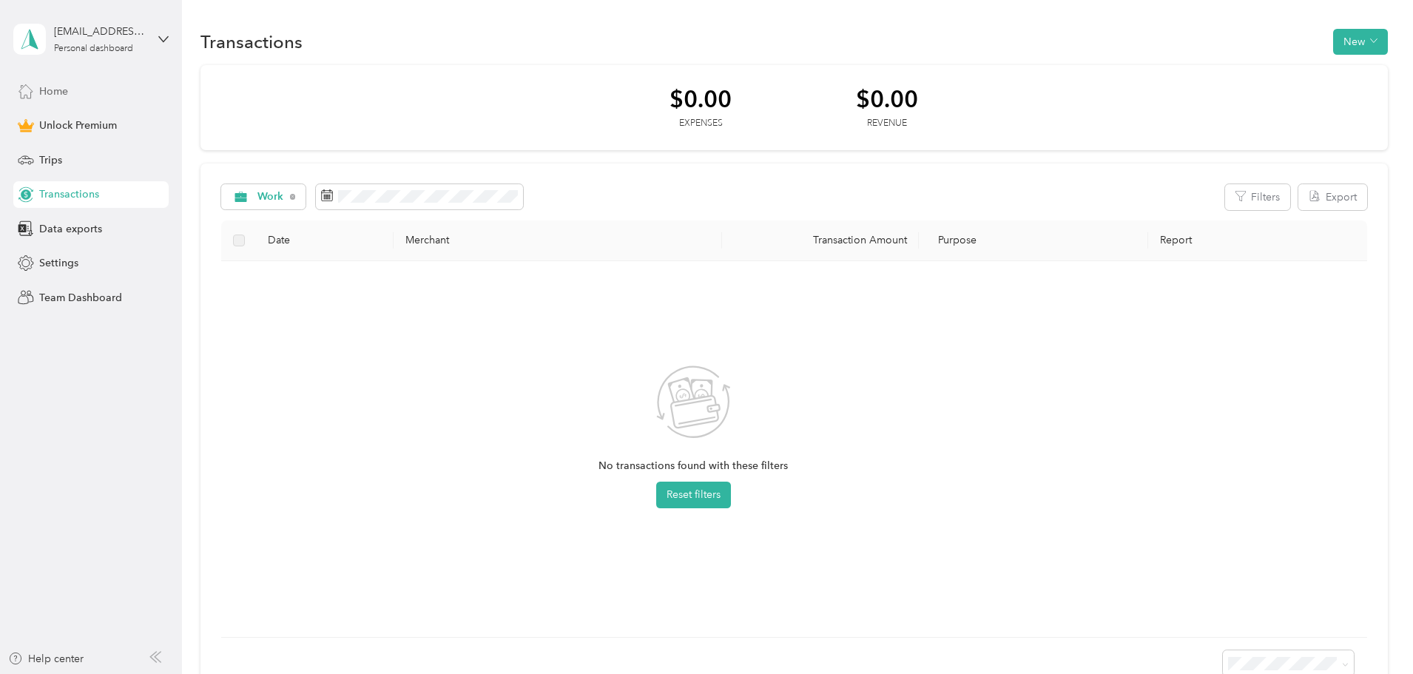
click at [58, 95] on span "Home" at bounding box center [53, 92] width 29 height 16
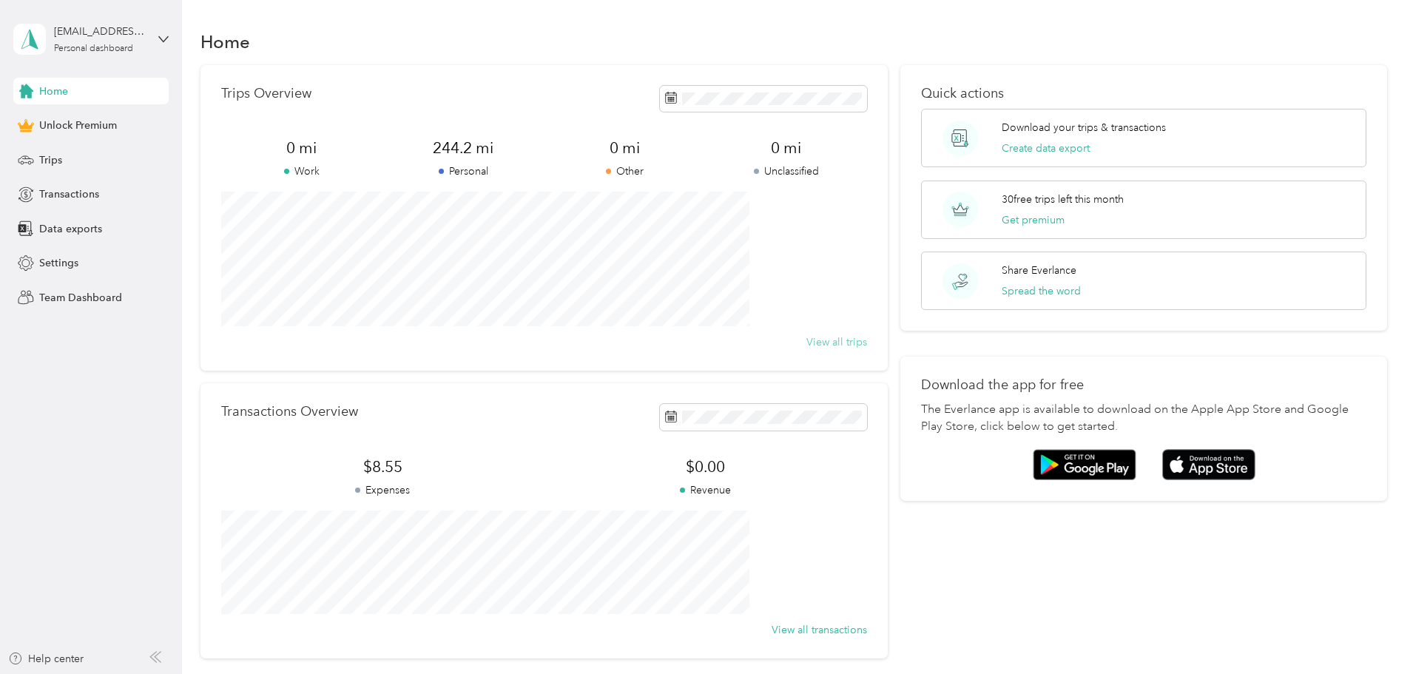
click at [815, 340] on button "View all trips" at bounding box center [836, 342] width 61 height 16
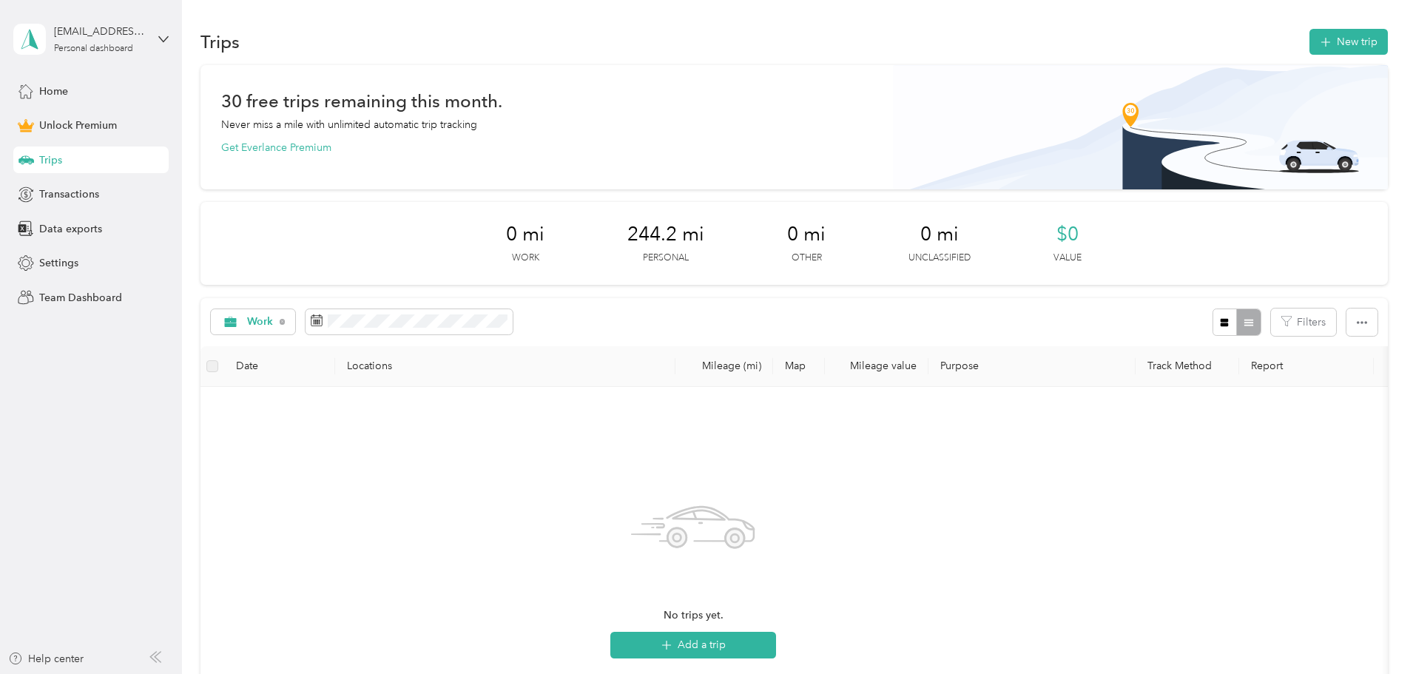
click at [773, 364] on th "Mileage (mi)" at bounding box center [724, 366] width 98 height 41
click at [928, 365] on th "Mileage value" at bounding box center [877, 366] width 104 height 41
click at [773, 371] on th "Mileage (mi)" at bounding box center [724, 366] width 98 height 41
click at [438, 368] on th "Locations" at bounding box center [505, 366] width 340 height 41
click at [335, 365] on th "Date" at bounding box center [279, 366] width 111 height 41
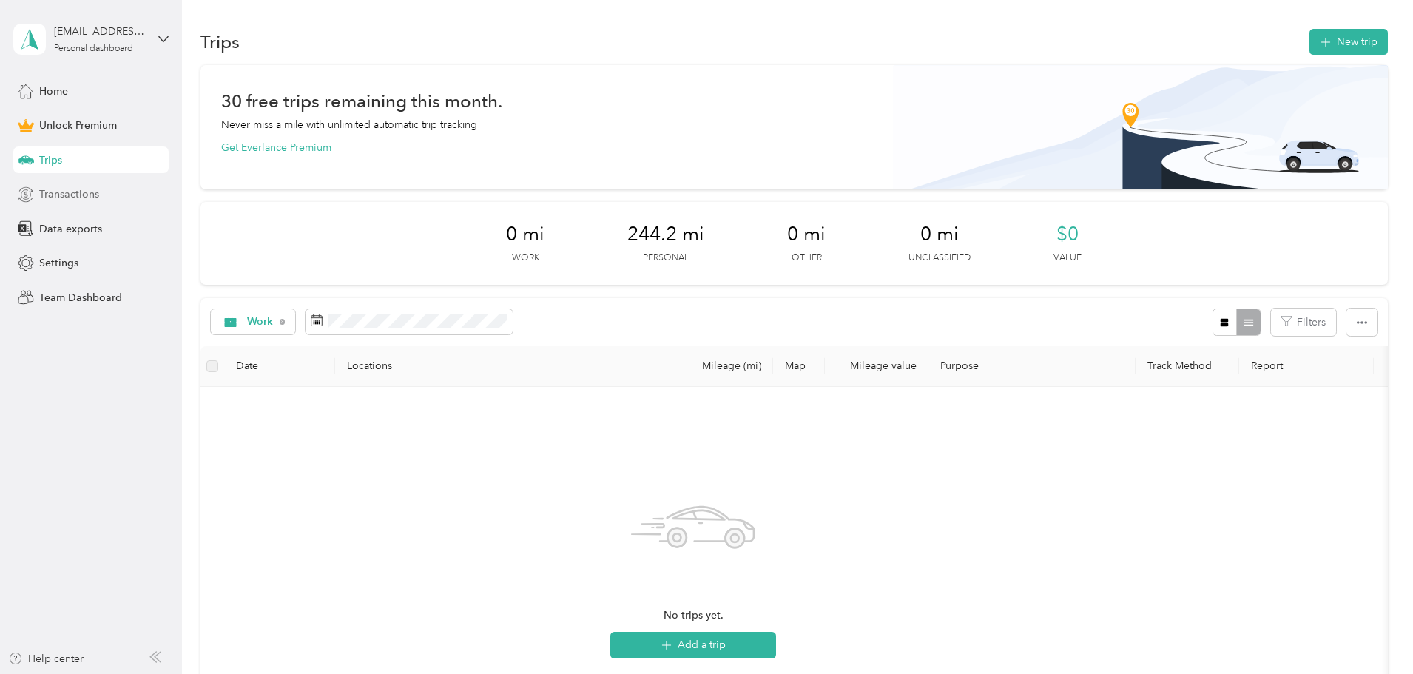
click at [67, 196] on span "Transactions" at bounding box center [69, 194] width 60 height 16
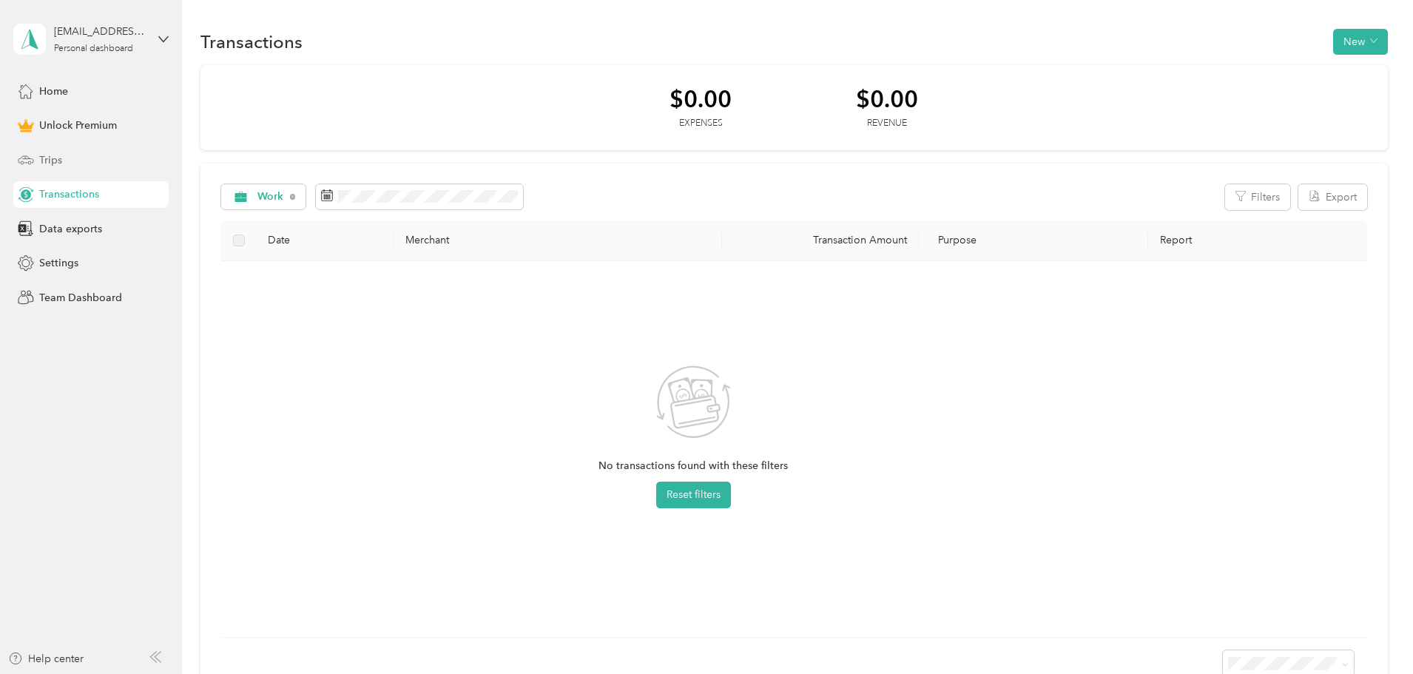
click at [44, 160] on span "Trips" at bounding box center [50, 160] width 23 height 16
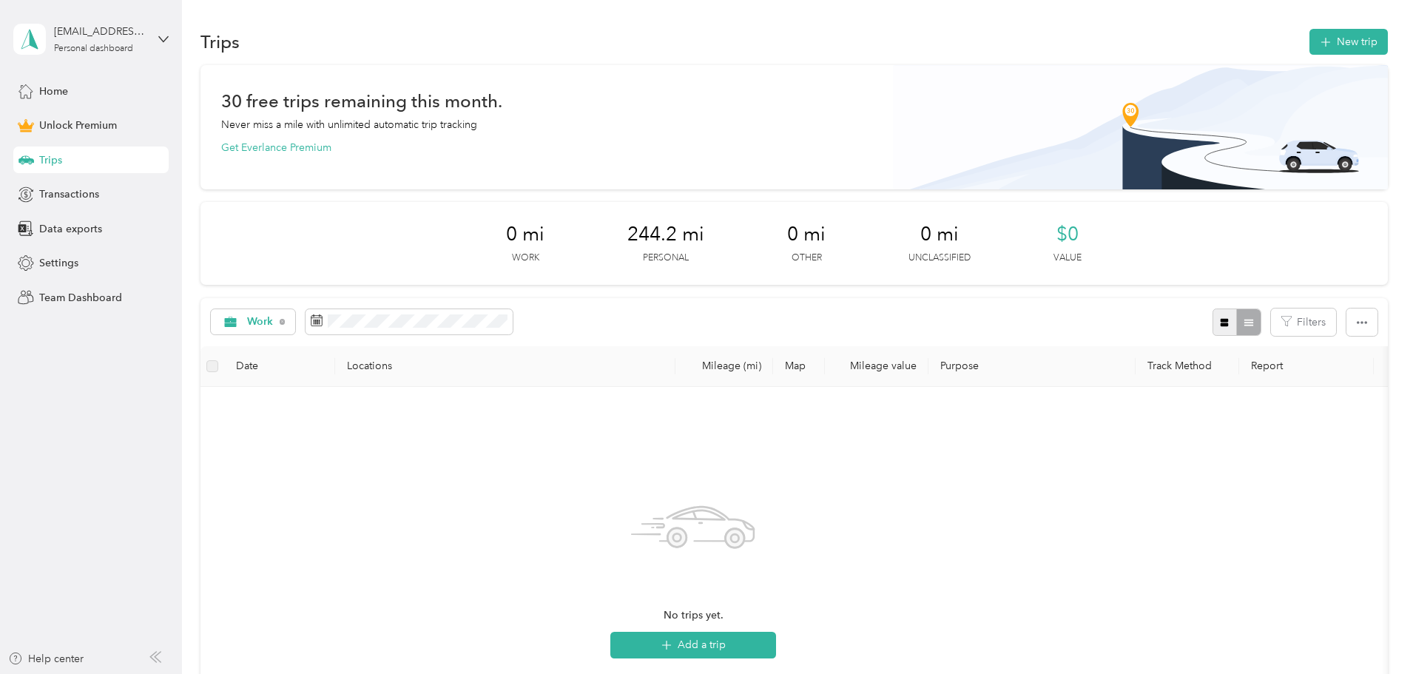
click at [1219, 322] on icon "button" at bounding box center [1224, 322] width 10 height 10
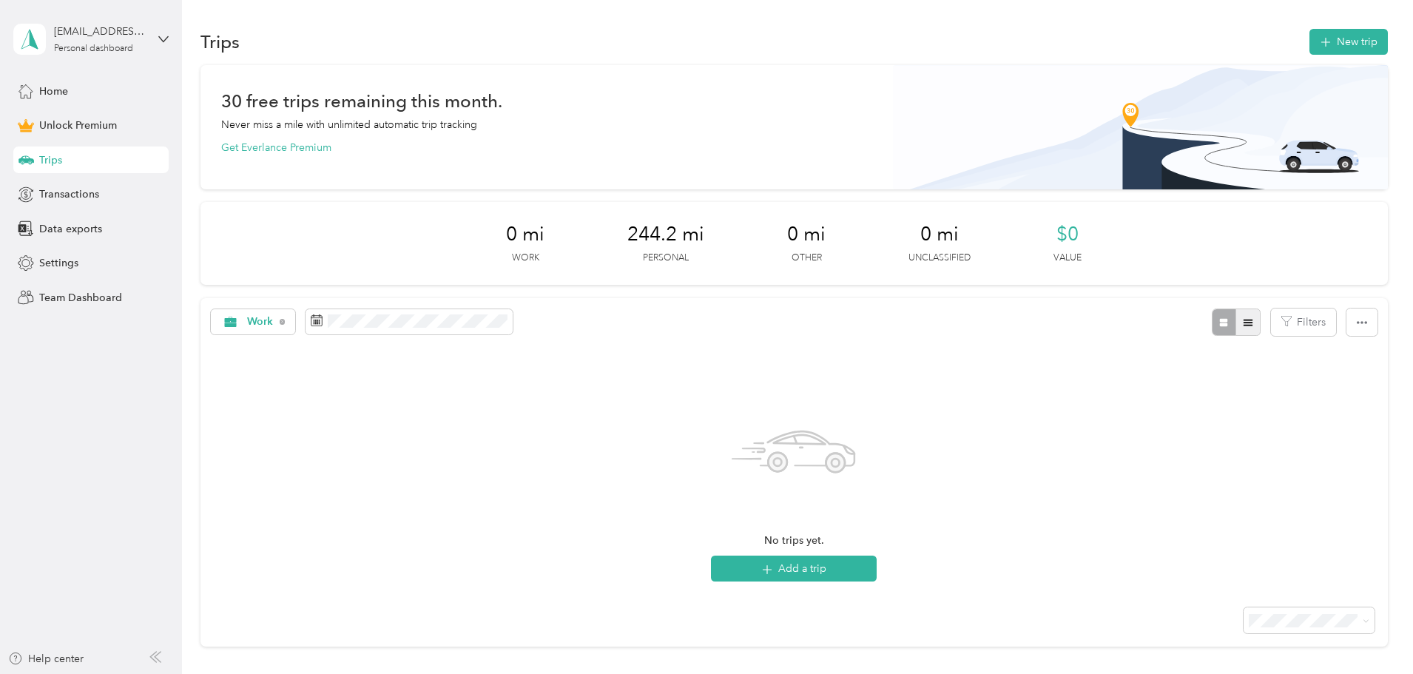
click at [1243, 327] on icon "button" at bounding box center [1248, 322] width 10 height 10
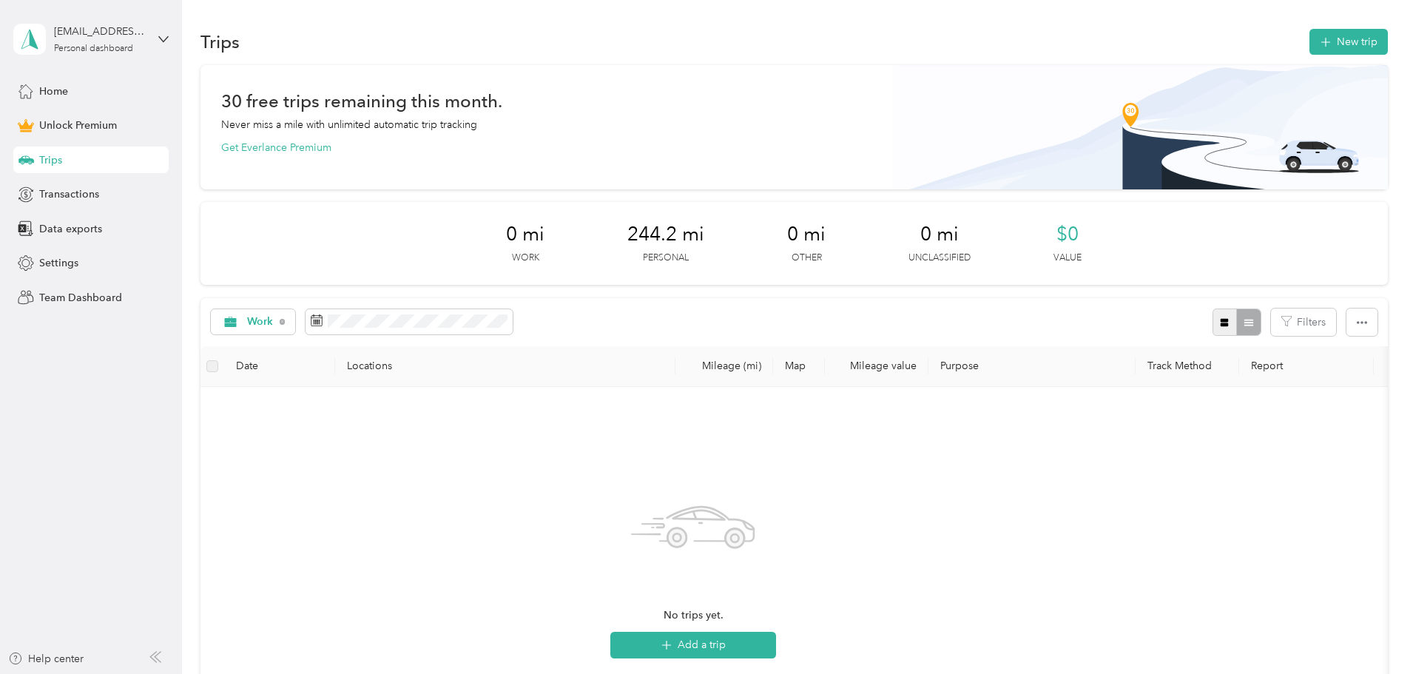
click at [1220, 323] on icon "button" at bounding box center [1224, 323] width 8 height 8
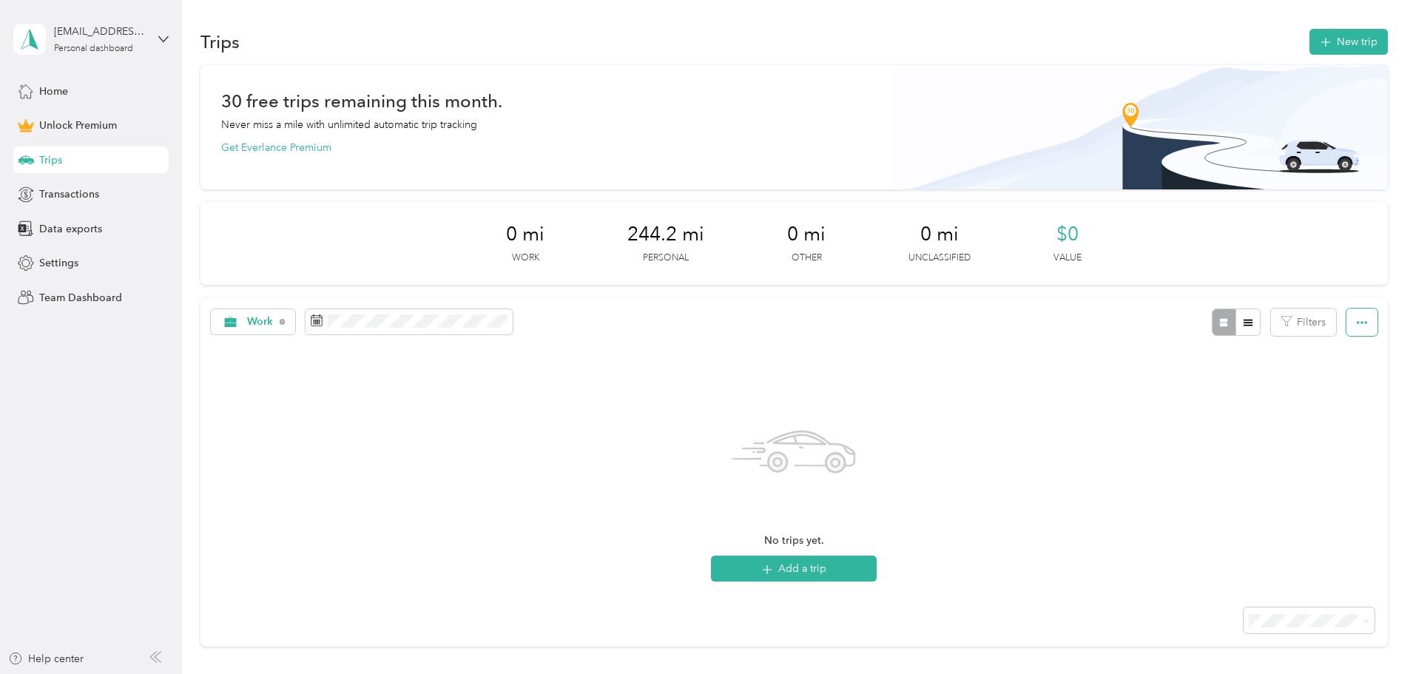
click at [1357, 320] on icon "button" at bounding box center [1362, 322] width 10 height 10
click at [817, 567] on button "Add a trip" at bounding box center [794, 568] width 166 height 26
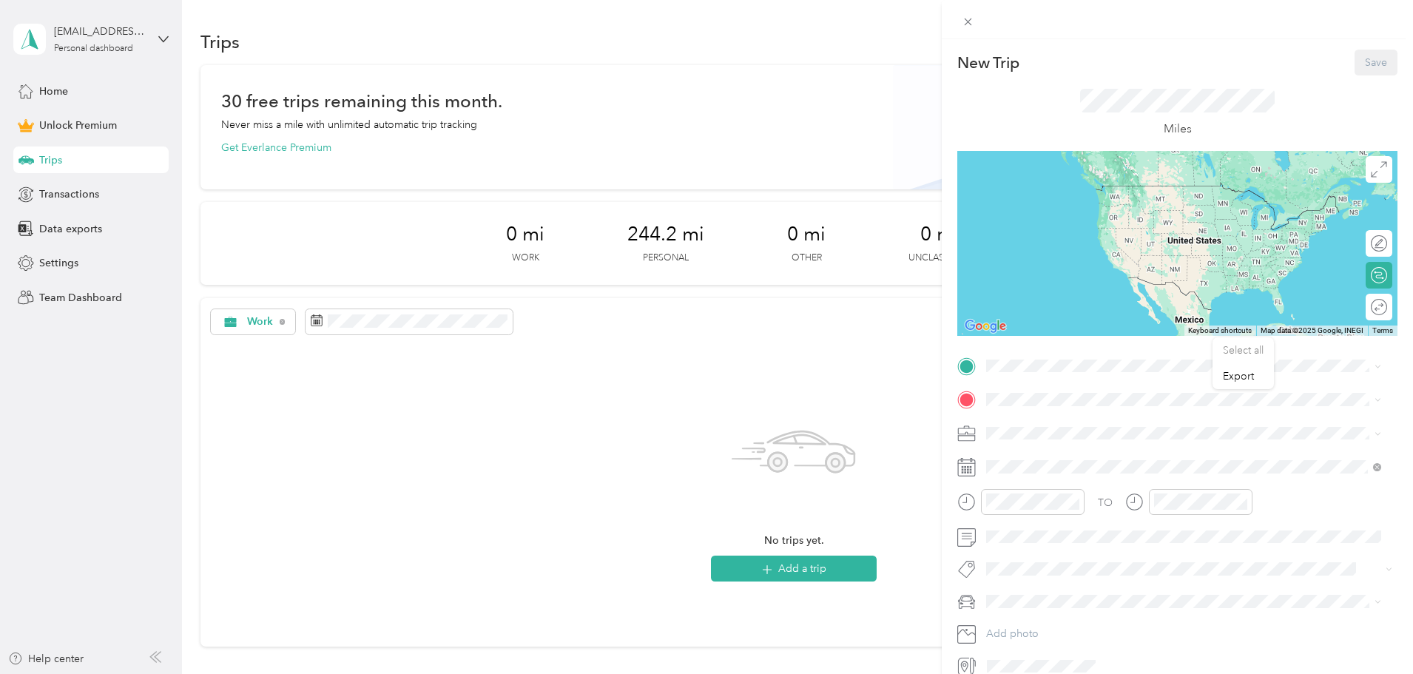
click at [652, 404] on div "New Trip Save This trip cannot be edited because it is either under review, app…" at bounding box center [706, 337] width 1413 height 674
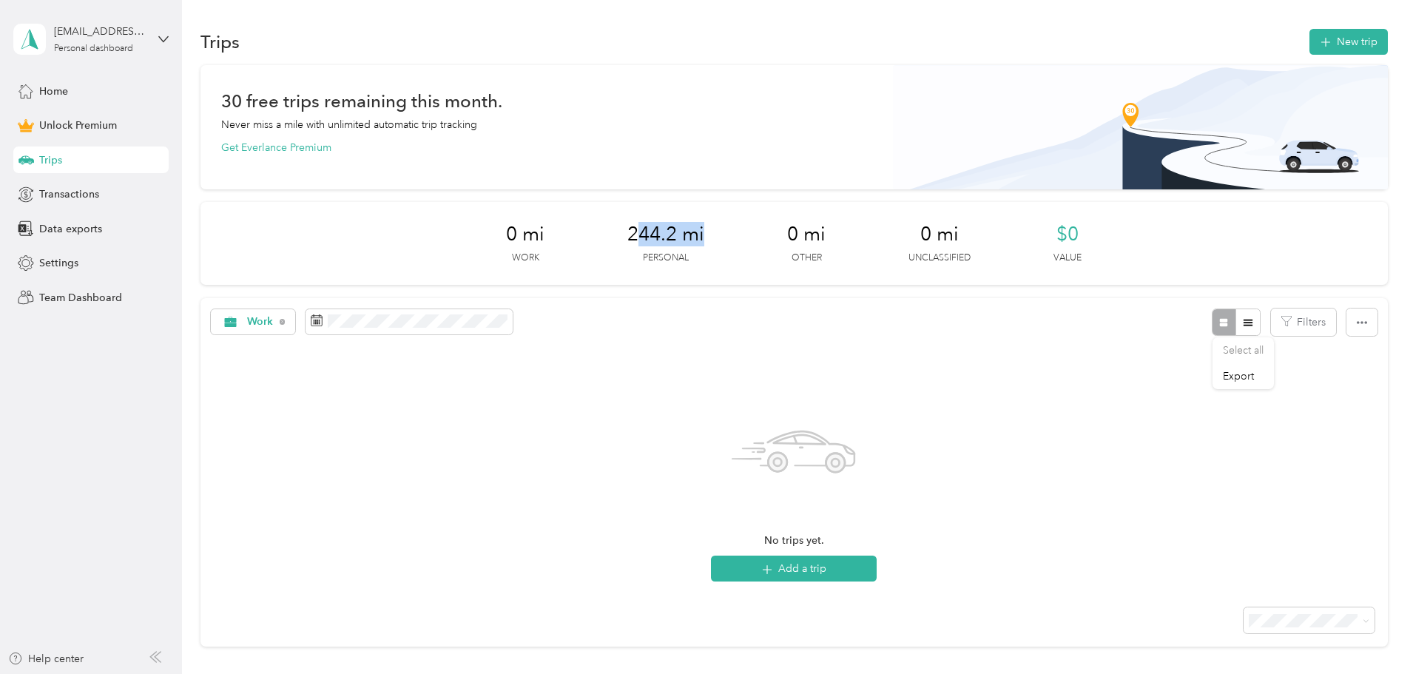
drag, startPoint x: 633, startPoint y: 237, endPoint x: 715, endPoint y: 236, distance: 82.1
click at [715, 236] on div "0 mi Work 244.2 mi Personal 0 mi Other 0 mi Unclassified $0 Value" at bounding box center [793, 243] width 1187 height 83
click at [549, 240] on div "0 mi Work 244.2 mi Personal 0 mi Other 0 mi Unclassified $0 Value" at bounding box center [793, 243] width 1187 height 83
click at [63, 267] on span "Settings" at bounding box center [58, 263] width 39 height 16
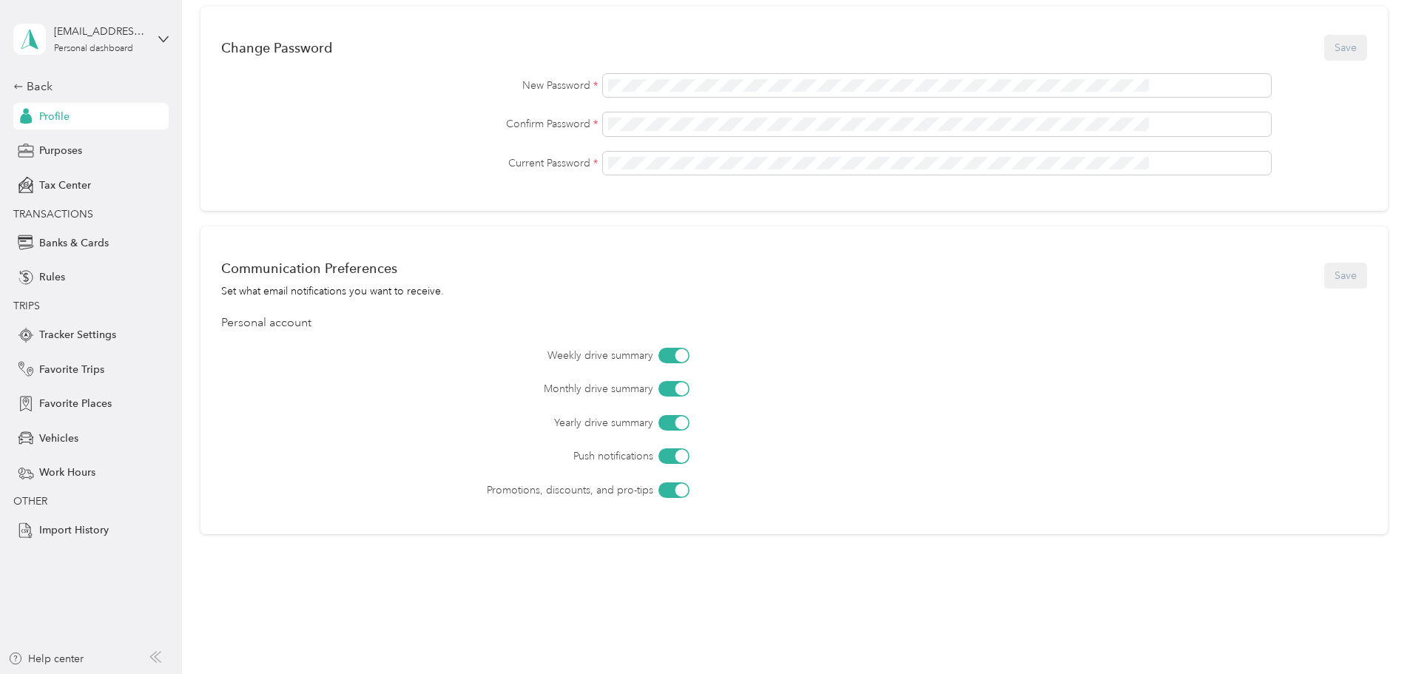
scroll to position [459, 0]
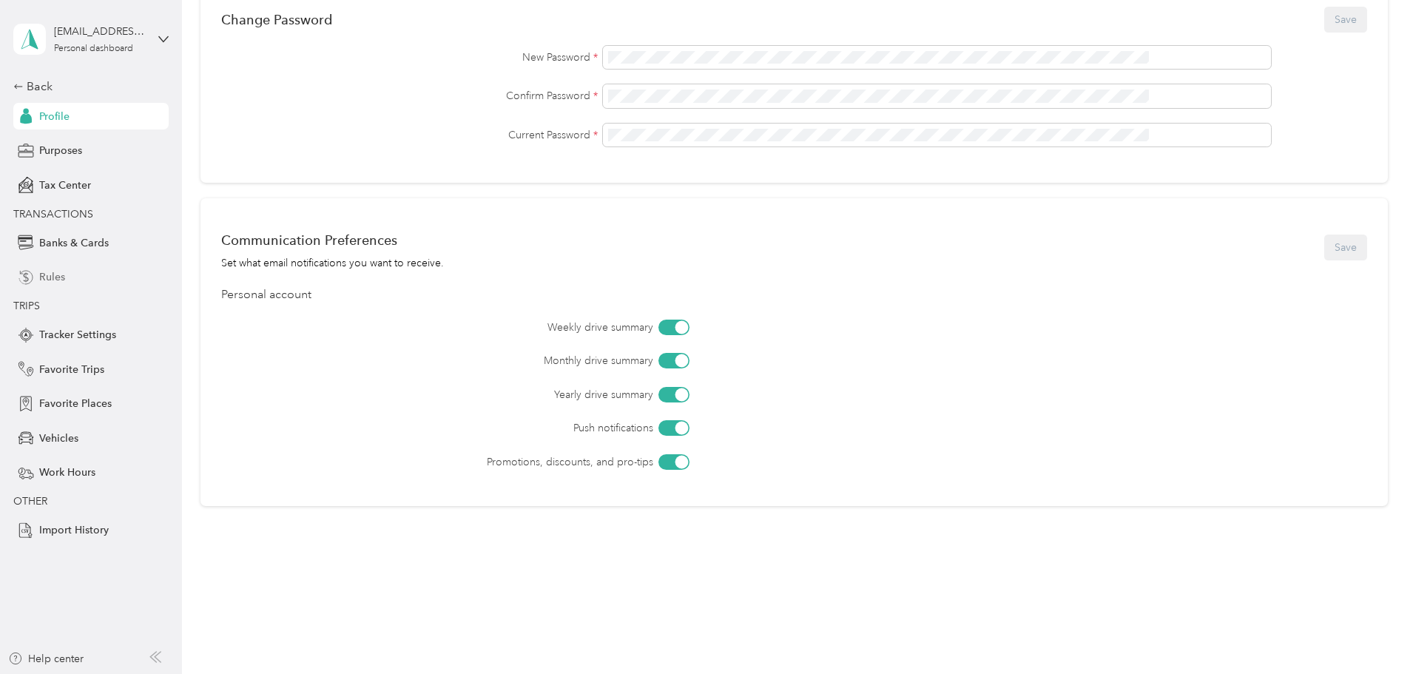
click at [58, 280] on span "Rules" at bounding box center [52, 277] width 26 height 16
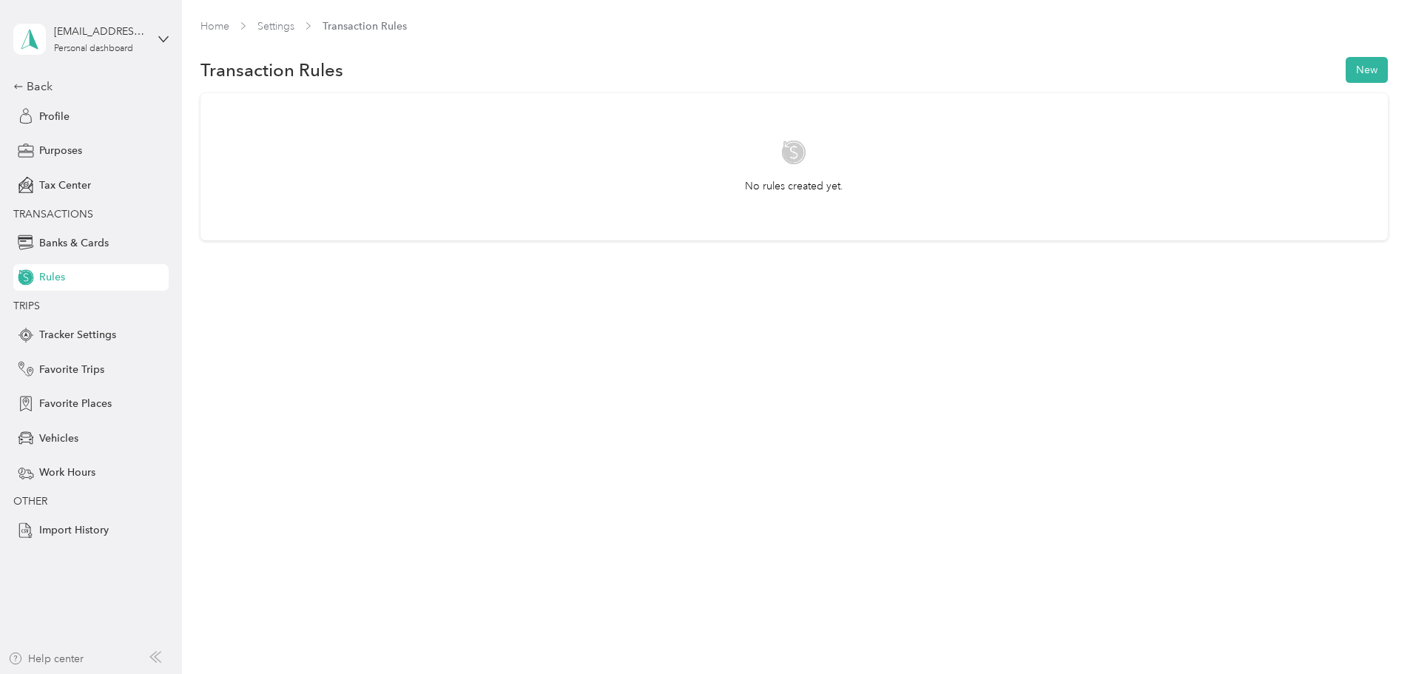
click at [49, 665] on div "Help center" at bounding box center [45, 659] width 75 height 16
click at [124, 37] on div "[EMAIL_ADDRESS][DOMAIN_NAME]" at bounding box center [100, 32] width 92 height 16
click at [374, 358] on div "Home Settings Transaction Rules Transaction Rules New No rules created yet." at bounding box center [793, 337] width 1223 height 674
click at [64, 440] on span "Vehicles" at bounding box center [58, 438] width 39 height 16
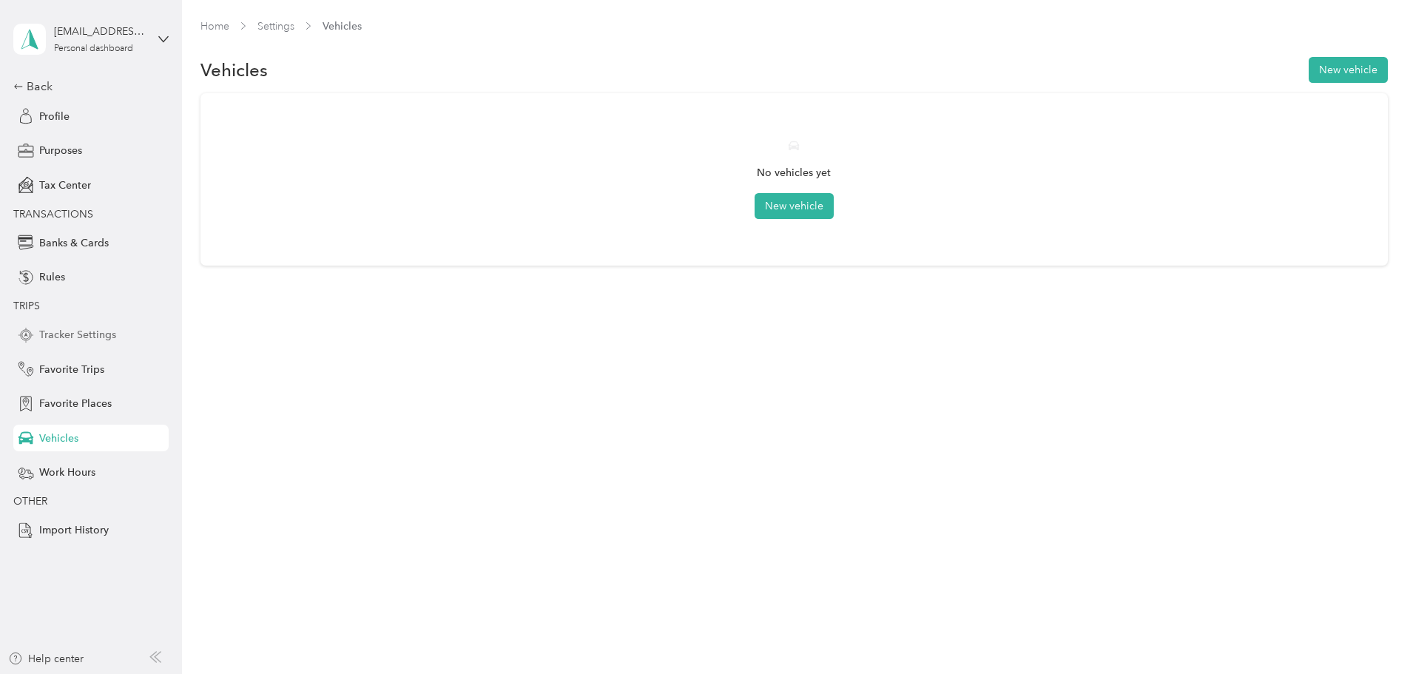
click at [93, 339] on span "Tracker Settings" at bounding box center [77, 335] width 77 height 16
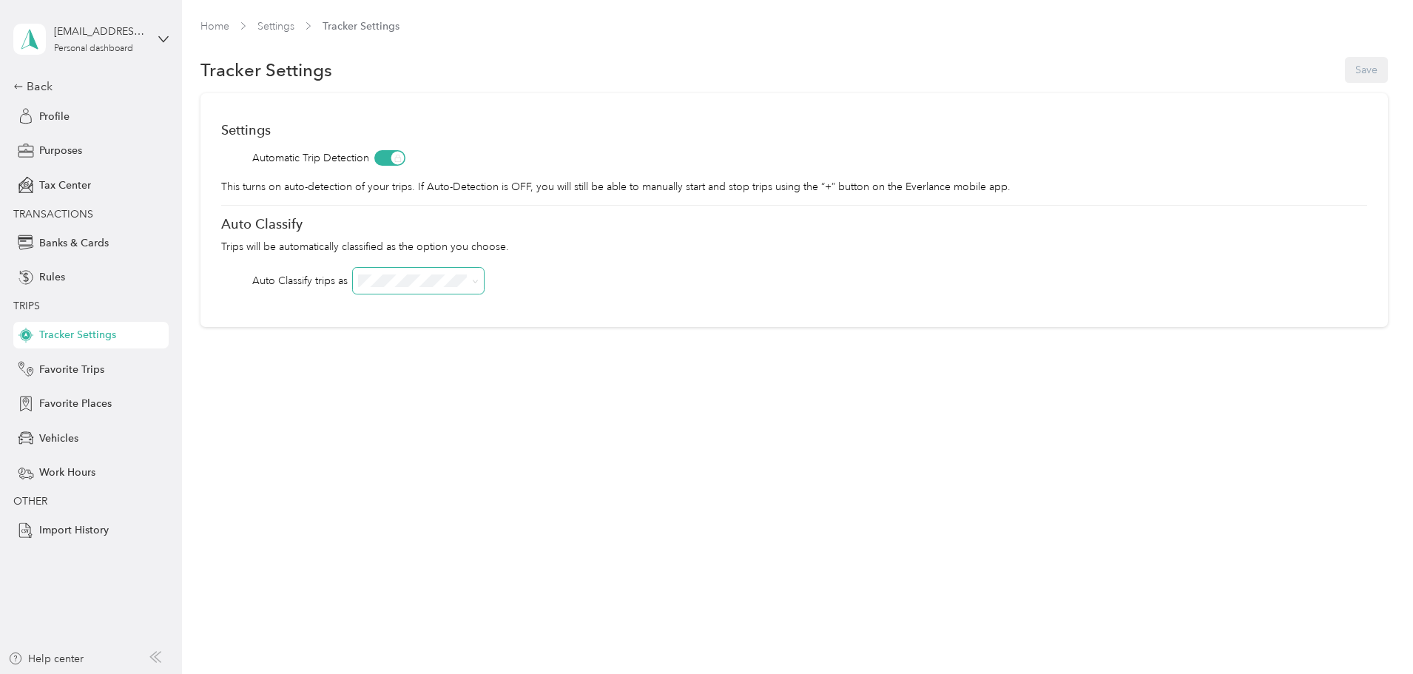
click at [484, 278] on span at bounding box center [418, 281] width 131 height 26
click at [479, 281] on icon at bounding box center [475, 281] width 7 height 7
click at [490, 312] on li "Work" at bounding box center [518, 301] width 131 height 26
click at [1345, 71] on button "Save" at bounding box center [1366, 70] width 43 height 26
click at [65, 122] on span "Profile" at bounding box center [54, 117] width 30 height 16
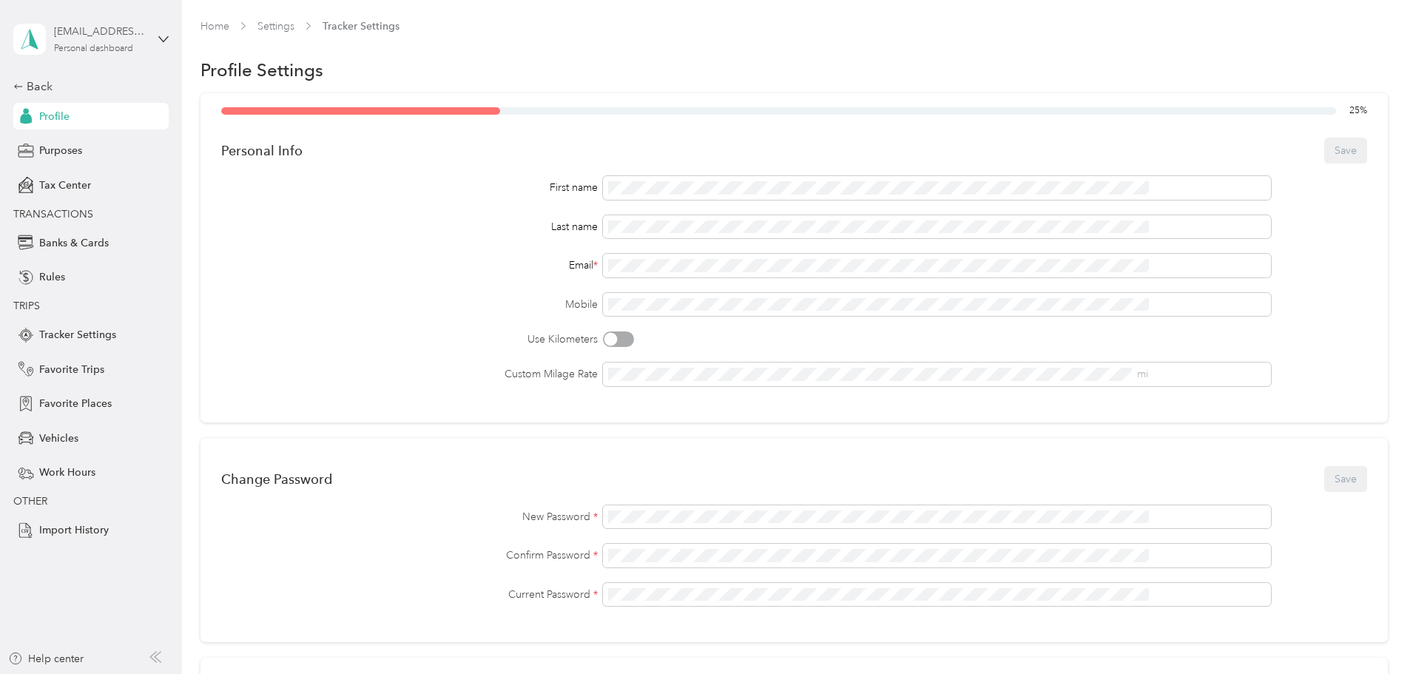
click at [84, 38] on div "[EMAIL_ADDRESS][DOMAIN_NAME]" at bounding box center [100, 32] width 92 height 16
drag, startPoint x: 277, startPoint y: 326, endPoint x: 224, endPoint y: 324, distance: 52.6
click at [275, 328] on div "25 % Personal Info Save First name Last name Email * Mobile Use Kilometers Cust…" at bounding box center [793, 537] width 1187 height 888
click at [41, 81] on div "Back" at bounding box center [87, 87] width 148 height 18
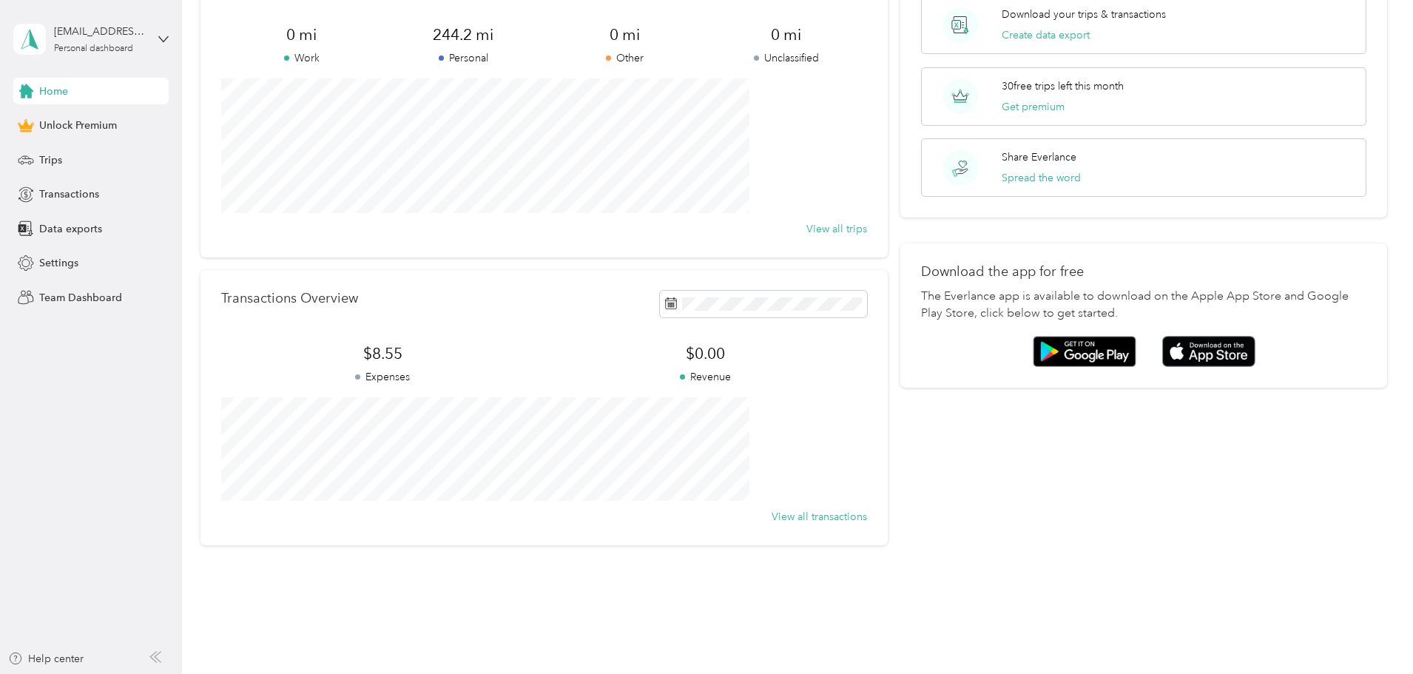
scroll to position [137, 0]
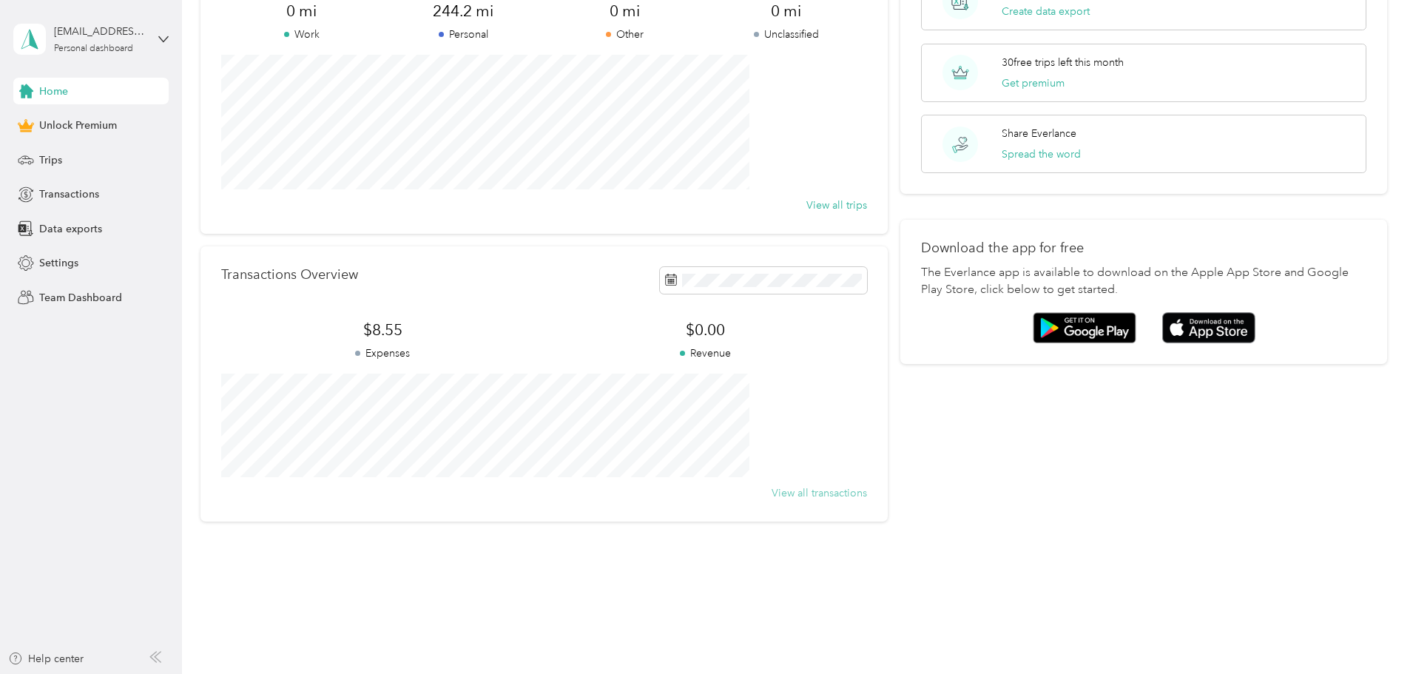
click at [797, 494] on button "View all transactions" at bounding box center [818, 493] width 95 height 16
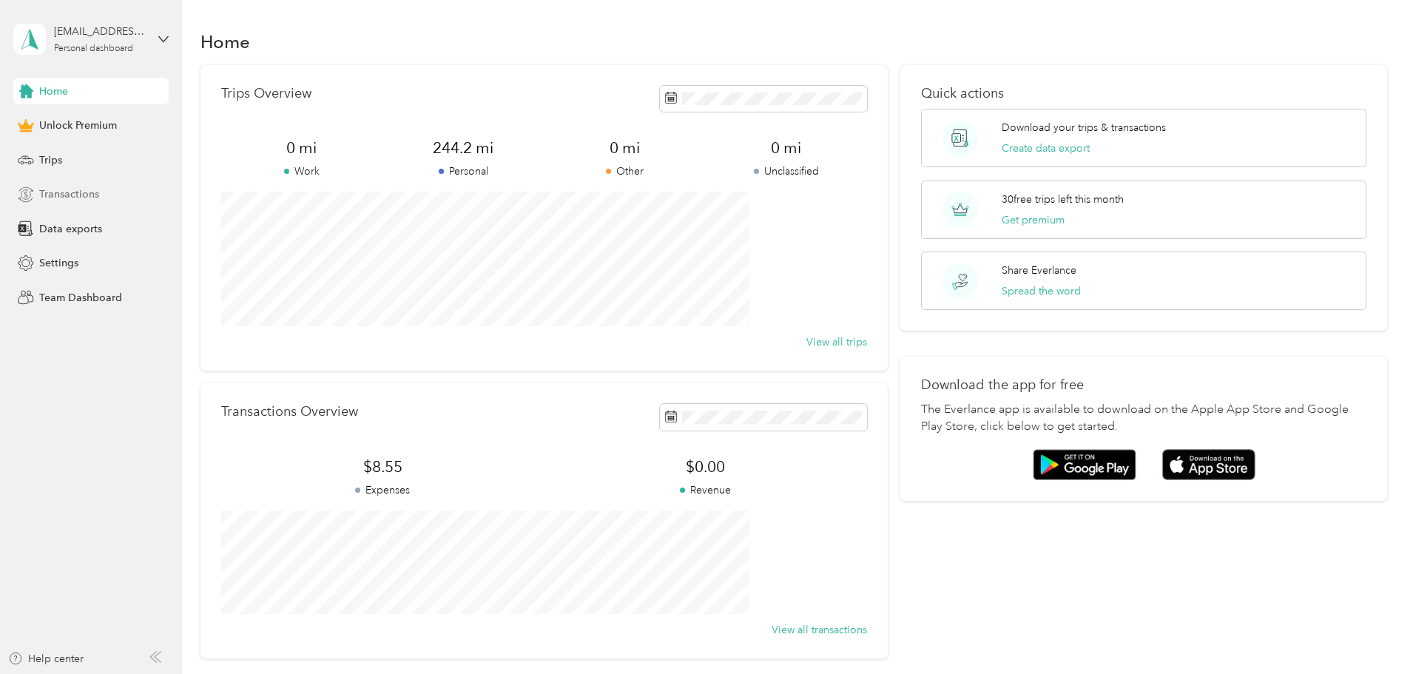
click at [97, 191] on span "Transactions" at bounding box center [69, 194] width 60 height 16
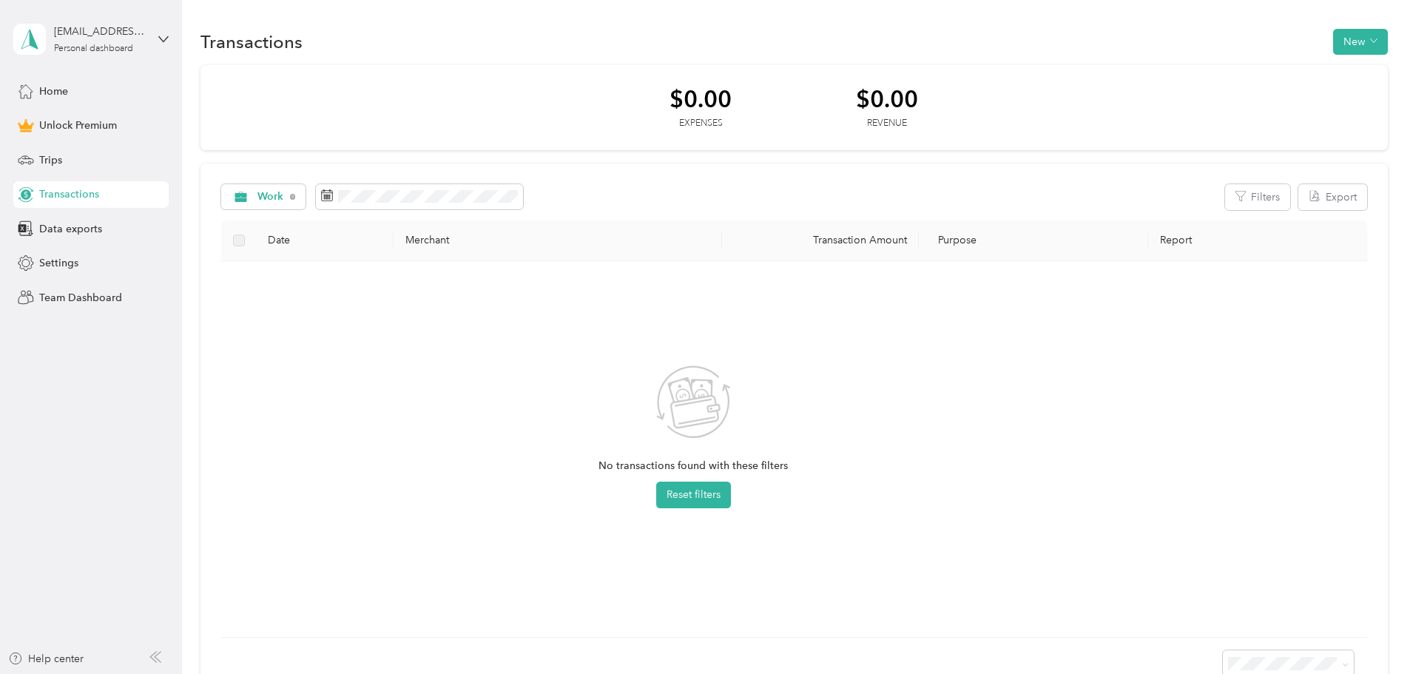
click at [717, 347] on div "No transactions found with these filters Reset filters" at bounding box center [693, 449] width 921 height 352
click at [588, 356] on div "No transactions found with these filters Reset filters" at bounding box center [693, 449] width 921 height 352
drag, startPoint x: 280, startPoint y: 481, endPoint x: 611, endPoint y: 666, distance: 379.2
click at [561, 673] on html "[EMAIL_ADDRESS][DOMAIN_NAME] Personal dashboard Home Unlock Premium Trips Trans…" at bounding box center [702, 337] width 1405 height 674
